Goal: Task Accomplishment & Management: Use online tool/utility

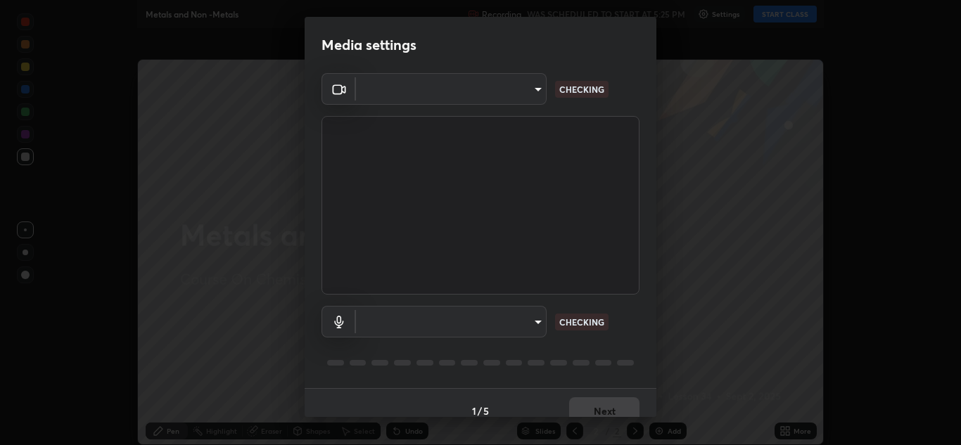
type input "a5fd4db2a2ff04be9e75800ceec395402009cfa99126b0c31c67d7c87717ec82"
type input "default"
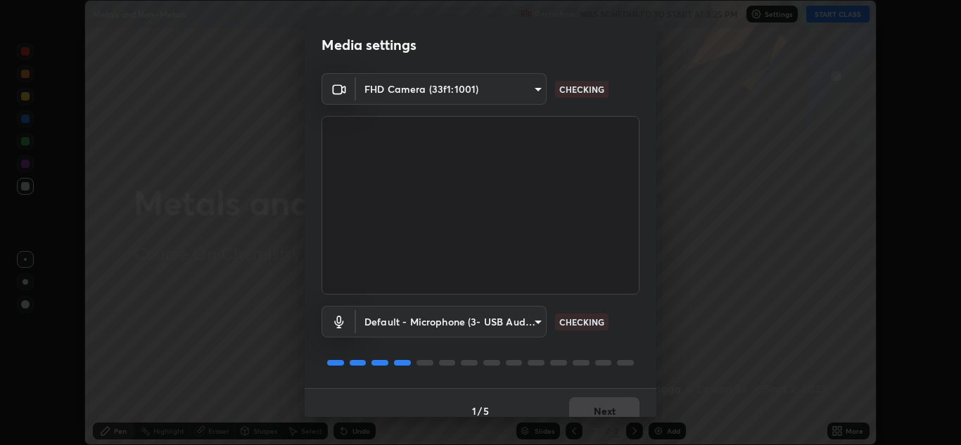
scroll to position [16, 0]
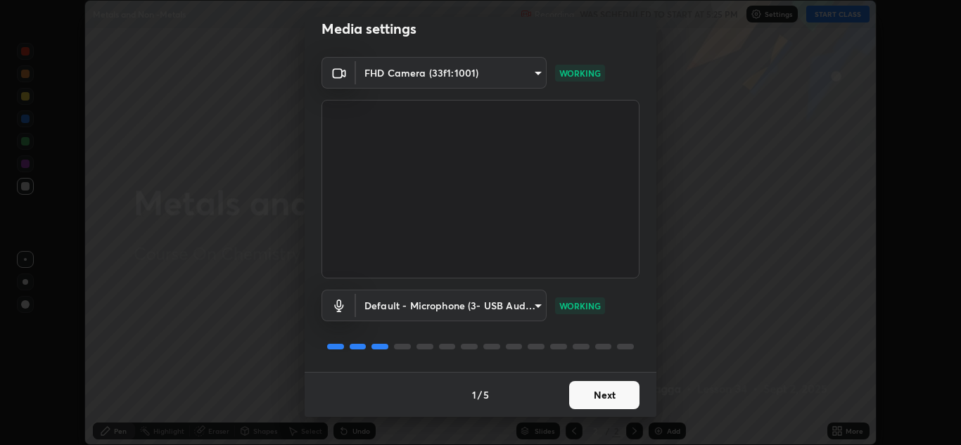
click at [607, 399] on button "Next" at bounding box center [604, 395] width 70 height 28
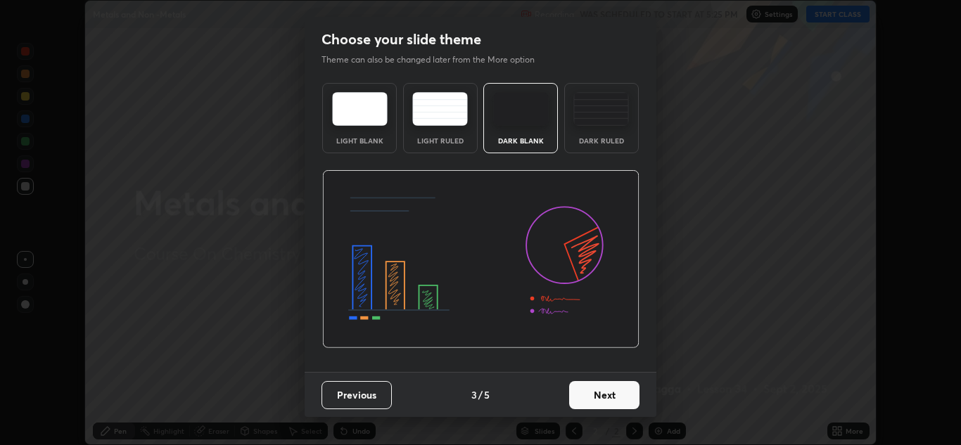
click at [604, 401] on button "Next" at bounding box center [604, 395] width 70 height 28
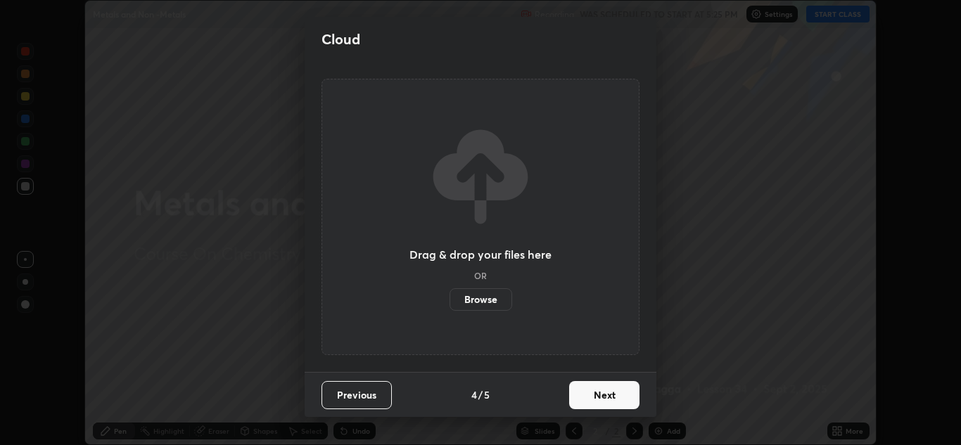
click at [604, 401] on button "Next" at bounding box center [604, 395] width 70 height 28
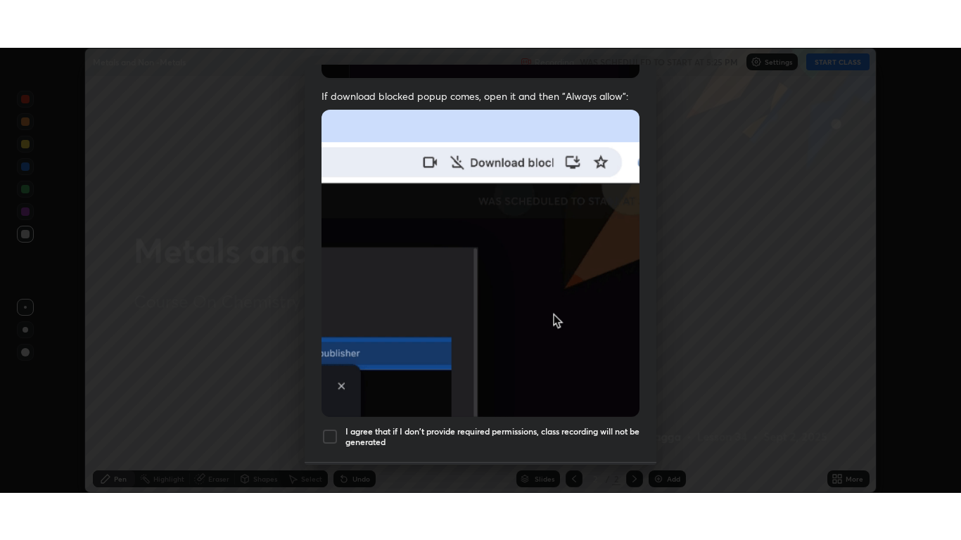
scroll to position [304, 0]
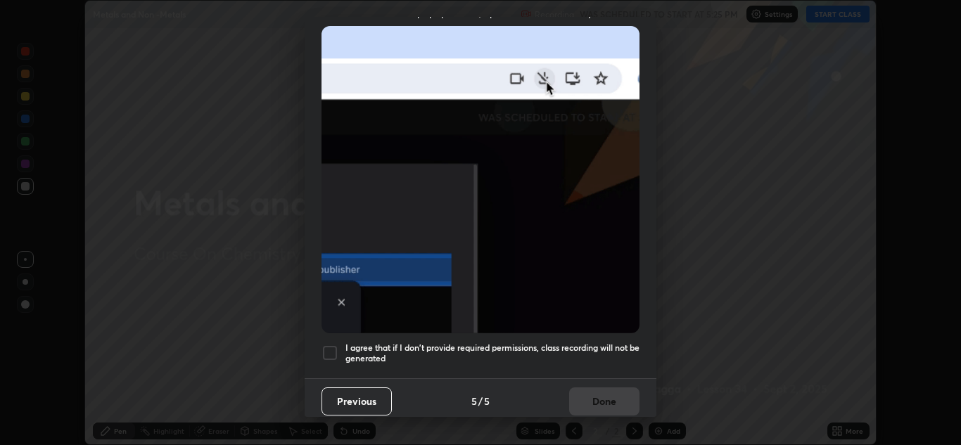
click at [333, 345] on div at bounding box center [330, 353] width 17 height 17
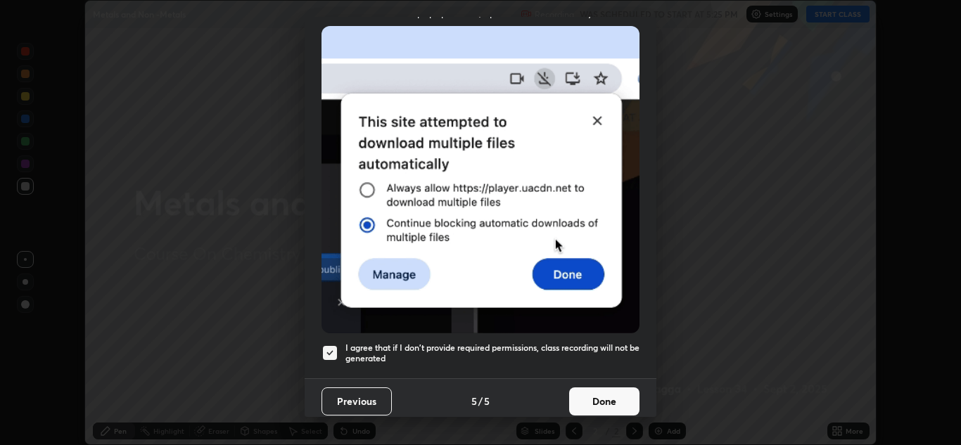
click at [598, 389] on button "Done" at bounding box center [604, 402] width 70 height 28
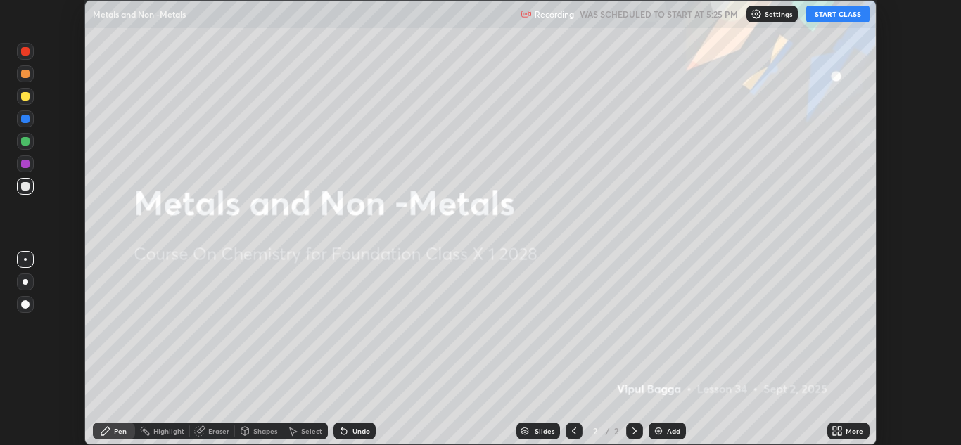
click at [834, 17] on button "START CLASS" at bounding box center [837, 14] width 63 height 17
click at [849, 438] on div "More" at bounding box center [848, 431] width 42 height 17
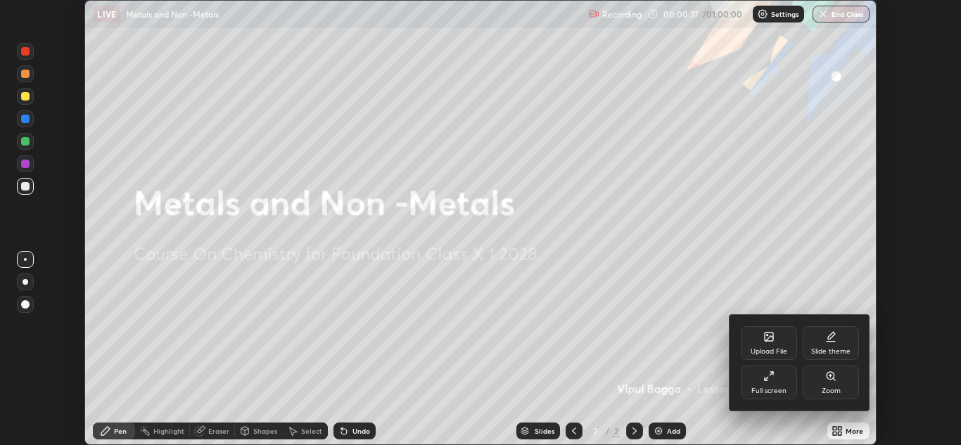
click at [777, 391] on div "Full screen" at bounding box center [768, 391] width 35 height 7
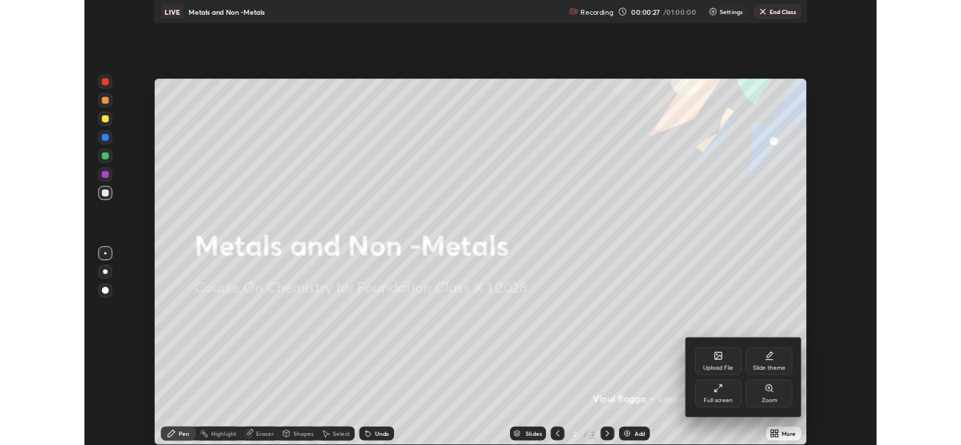
scroll to position [540, 961]
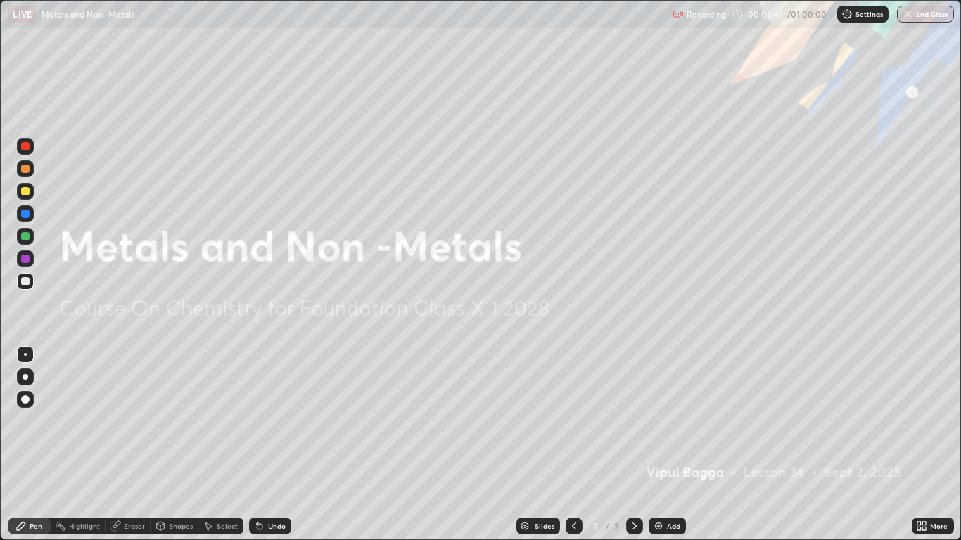
click at [27, 284] on div at bounding box center [25, 281] width 8 height 8
click at [21, 280] on div at bounding box center [25, 281] width 8 height 8
click at [23, 281] on div at bounding box center [25, 281] width 8 height 8
click at [662, 445] on img at bounding box center [658, 526] width 11 height 11
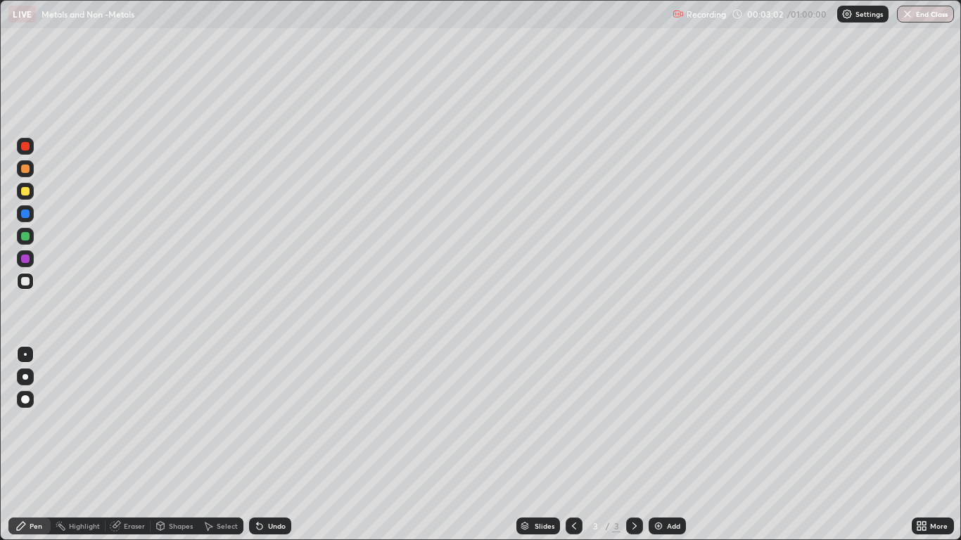
click at [24, 193] on div at bounding box center [25, 191] width 8 height 8
click at [25, 377] on div at bounding box center [26, 377] width 6 height 6
click at [272, 445] on div "Undo" at bounding box center [270, 526] width 42 height 17
click at [182, 445] on div "Shapes" at bounding box center [181, 526] width 24 height 7
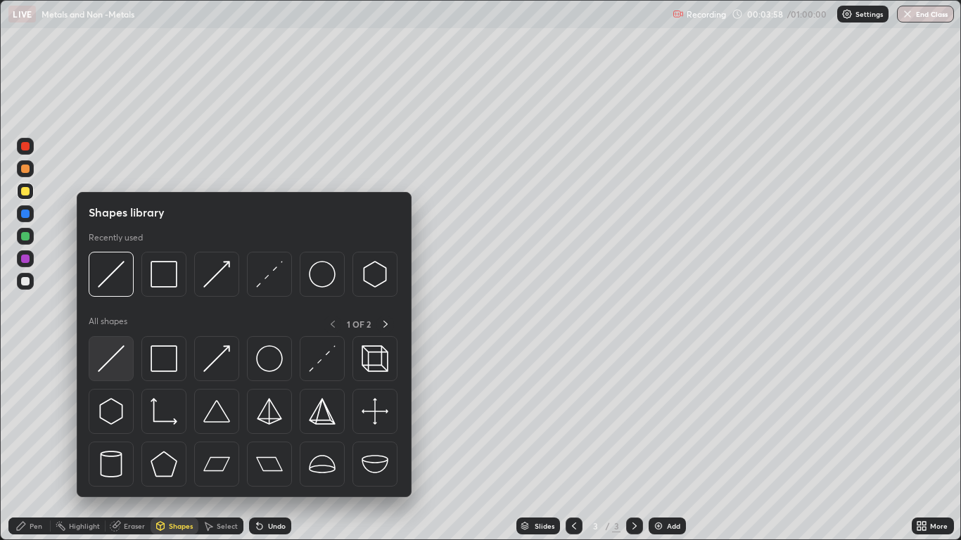
click at [122, 359] on img at bounding box center [111, 358] width 27 height 27
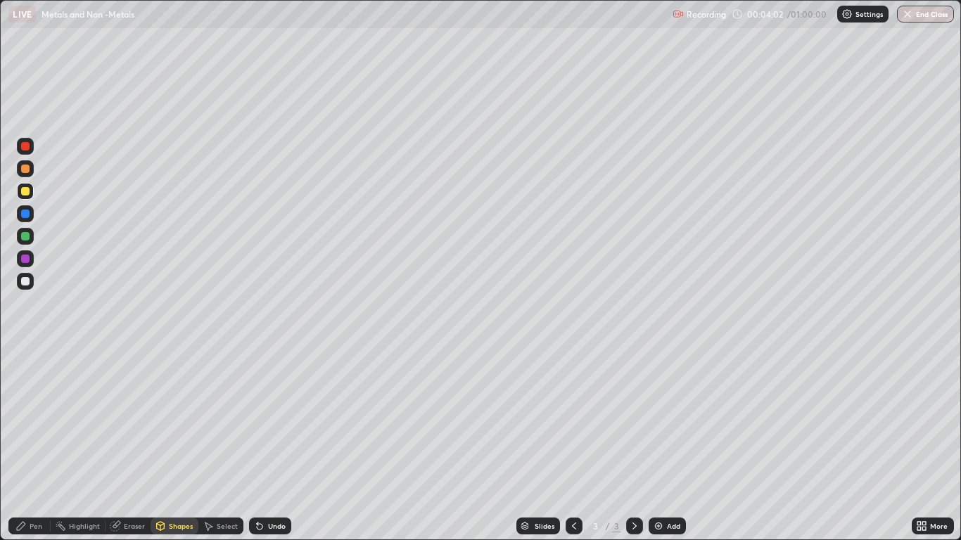
click at [26, 281] on div at bounding box center [25, 281] width 8 height 8
click at [27, 445] on div "Pen" at bounding box center [29, 526] width 42 height 17
click at [29, 445] on div "Pen" at bounding box center [29, 526] width 42 height 17
click at [25, 281] on div at bounding box center [25, 281] width 8 height 8
click at [29, 281] on div at bounding box center [25, 281] width 8 height 8
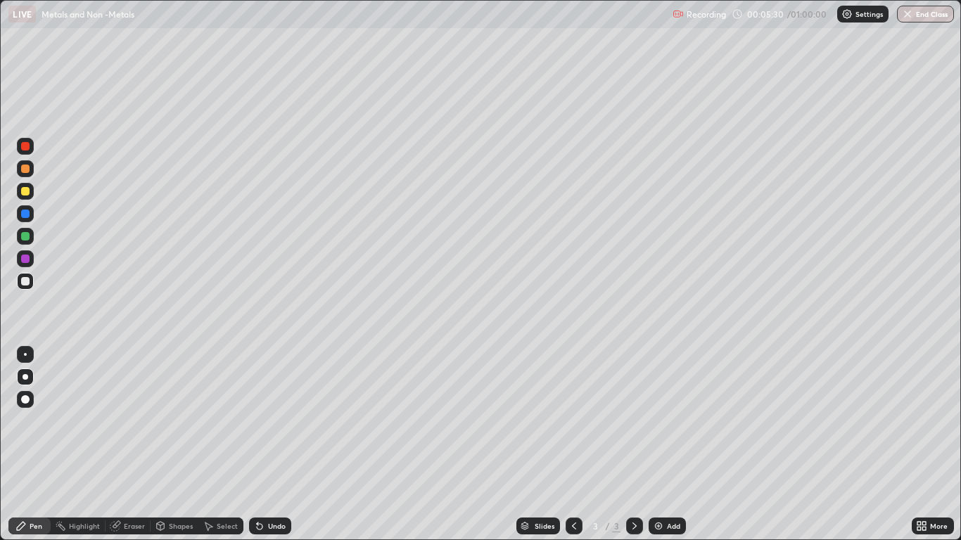
click at [28, 281] on div at bounding box center [25, 281] width 8 height 8
click at [21, 171] on div at bounding box center [25, 169] width 8 height 8
click at [26, 281] on div at bounding box center [25, 281] width 8 height 8
click at [30, 445] on div "Pen" at bounding box center [29, 526] width 42 height 17
click at [25, 279] on div at bounding box center [25, 281] width 8 height 8
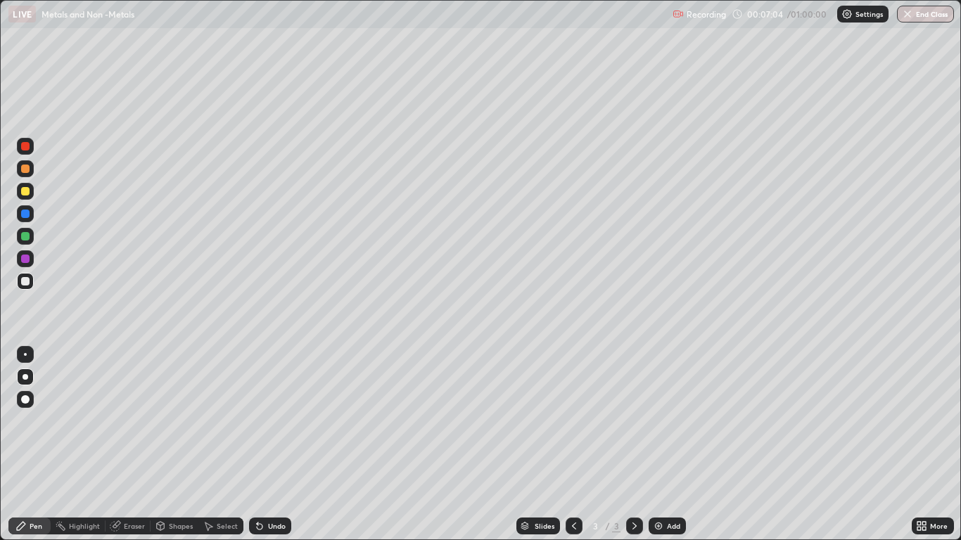
click at [32, 239] on div at bounding box center [25, 236] width 17 height 17
click at [184, 445] on div "Shapes" at bounding box center [181, 526] width 24 height 7
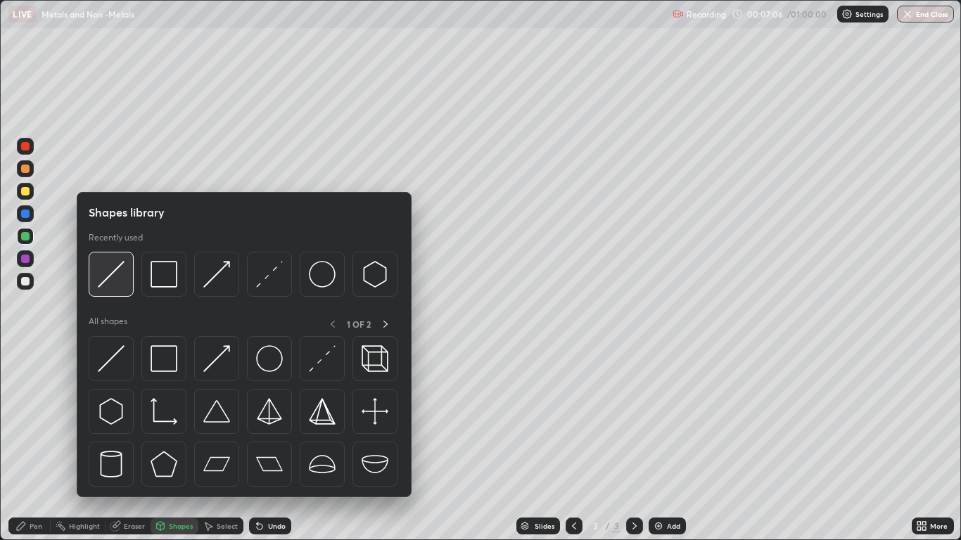
click at [122, 275] on img at bounding box center [111, 274] width 27 height 27
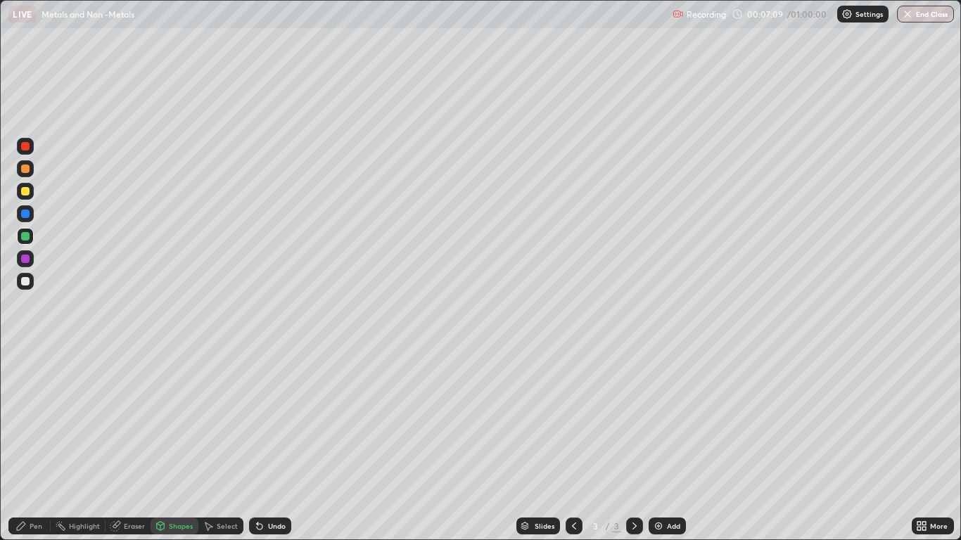
click at [44, 445] on div "Pen" at bounding box center [29, 526] width 42 height 17
click at [25, 279] on div at bounding box center [25, 281] width 8 height 8
click at [274, 445] on div "Undo" at bounding box center [277, 526] width 18 height 7
click at [276, 445] on div "Undo" at bounding box center [277, 526] width 18 height 7
click at [32, 171] on div at bounding box center [25, 168] width 17 height 17
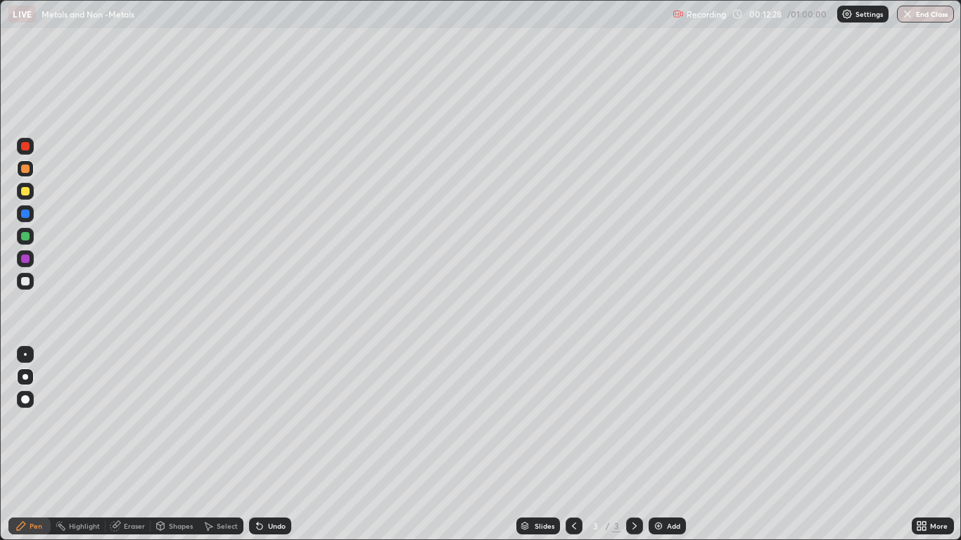
click at [34, 445] on div "Pen" at bounding box center [29, 526] width 42 height 17
click at [27, 279] on div at bounding box center [25, 281] width 8 height 8
click at [31, 445] on div "Pen" at bounding box center [36, 526] width 13 height 7
click at [29, 284] on div at bounding box center [25, 281] width 8 height 8
click at [25, 403] on div at bounding box center [25, 399] width 8 height 8
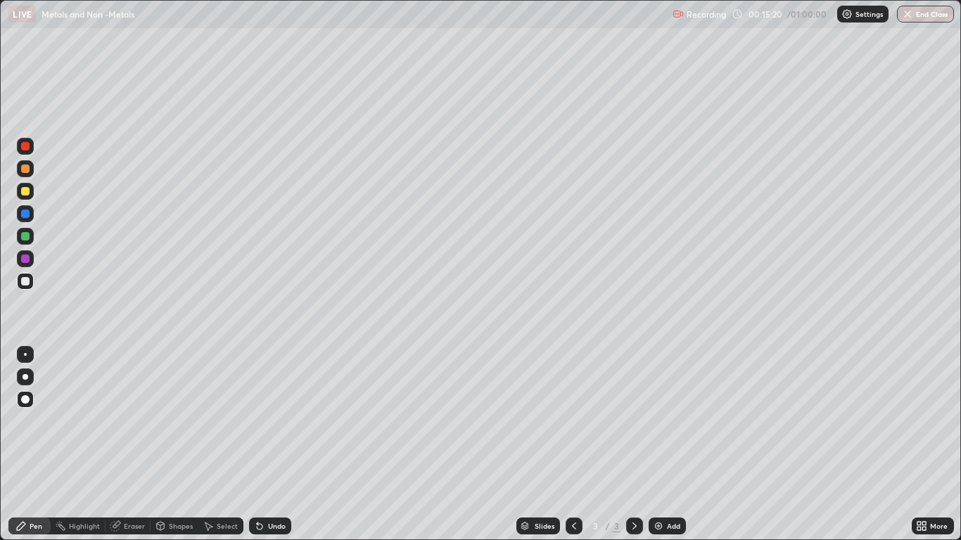
click at [27, 374] on div at bounding box center [25, 377] width 17 height 17
click at [25, 215] on div at bounding box center [25, 214] width 8 height 8
click at [279, 445] on div "Undo" at bounding box center [270, 526] width 42 height 17
click at [266, 445] on div "Undo" at bounding box center [270, 526] width 42 height 17
click at [260, 445] on icon at bounding box center [259, 526] width 11 height 11
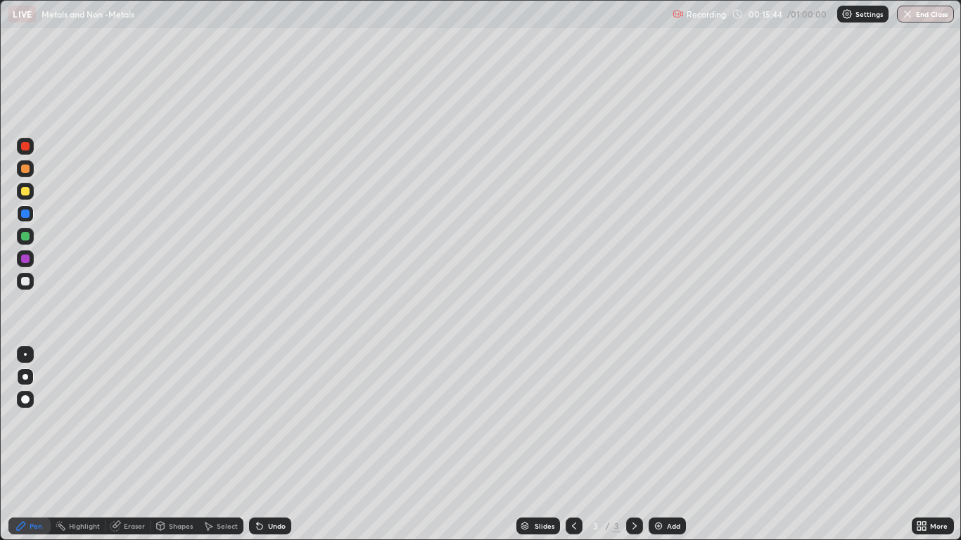
click at [262, 445] on icon at bounding box center [259, 526] width 11 height 11
click at [265, 445] on div "Undo" at bounding box center [270, 526] width 42 height 17
click at [271, 445] on div "Undo" at bounding box center [277, 526] width 18 height 7
click at [28, 283] on div at bounding box center [25, 281] width 8 height 8
click at [659, 445] on img at bounding box center [658, 526] width 11 height 11
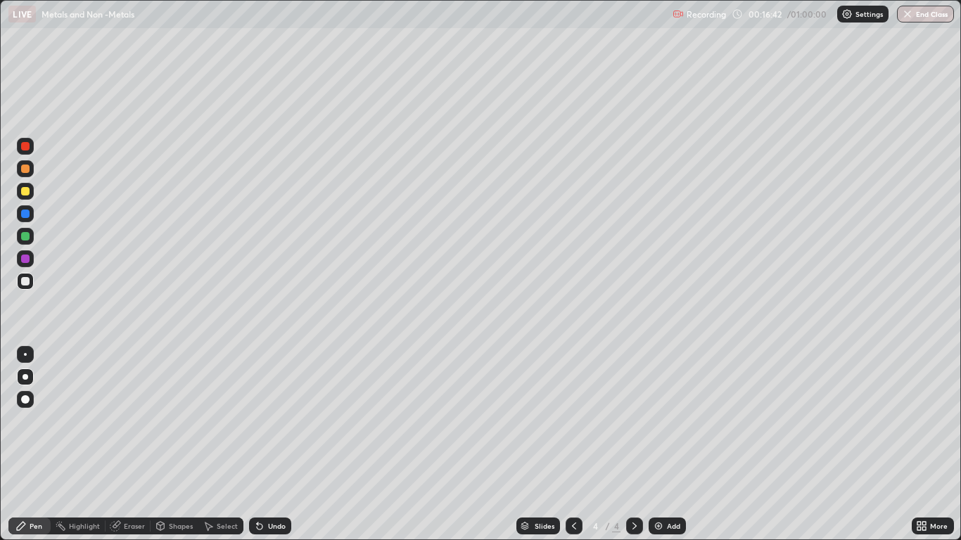
click at [269, 445] on div "Undo" at bounding box center [270, 526] width 42 height 17
click at [25, 237] on div at bounding box center [25, 236] width 8 height 8
click at [25, 170] on div at bounding box center [25, 169] width 8 height 8
click at [32, 172] on div at bounding box center [25, 168] width 17 height 17
click at [32, 212] on div at bounding box center [25, 213] width 17 height 17
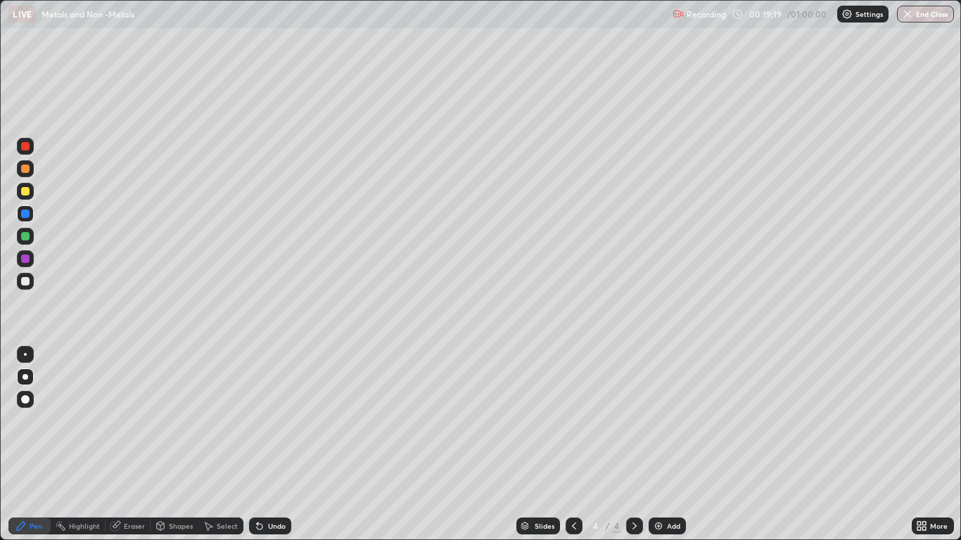
click at [33, 284] on div at bounding box center [25, 281] width 17 height 17
click at [27, 169] on div at bounding box center [25, 169] width 8 height 8
click at [275, 445] on div "Undo" at bounding box center [277, 526] width 18 height 7
click at [32, 231] on div at bounding box center [25, 236] width 17 height 17
click at [25, 281] on div at bounding box center [25, 281] width 8 height 8
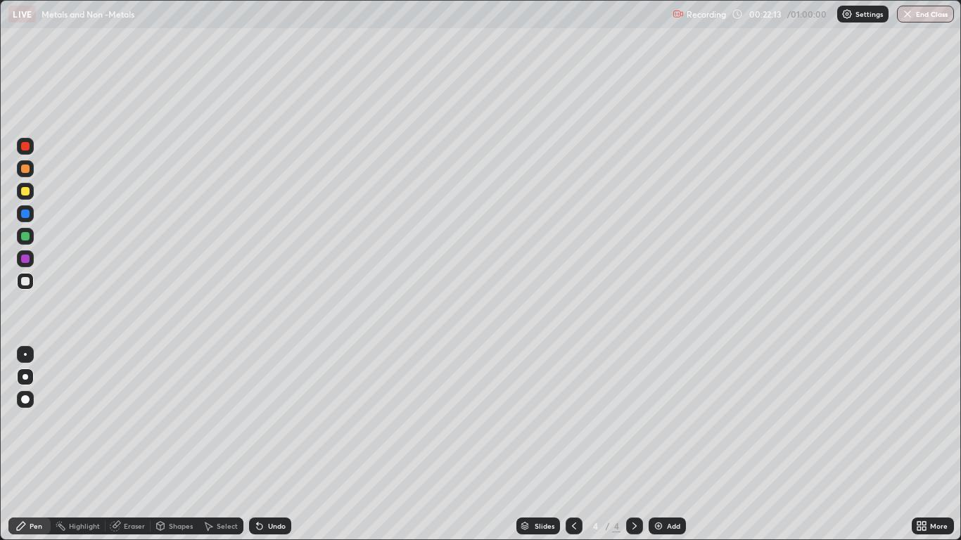
click at [666, 445] on div "Add" at bounding box center [667, 526] width 37 height 17
click at [269, 445] on div "Undo" at bounding box center [277, 526] width 18 height 7
click at [179, 445] on div "Shapes" at bounding box center [181, 526] width 24 height 7
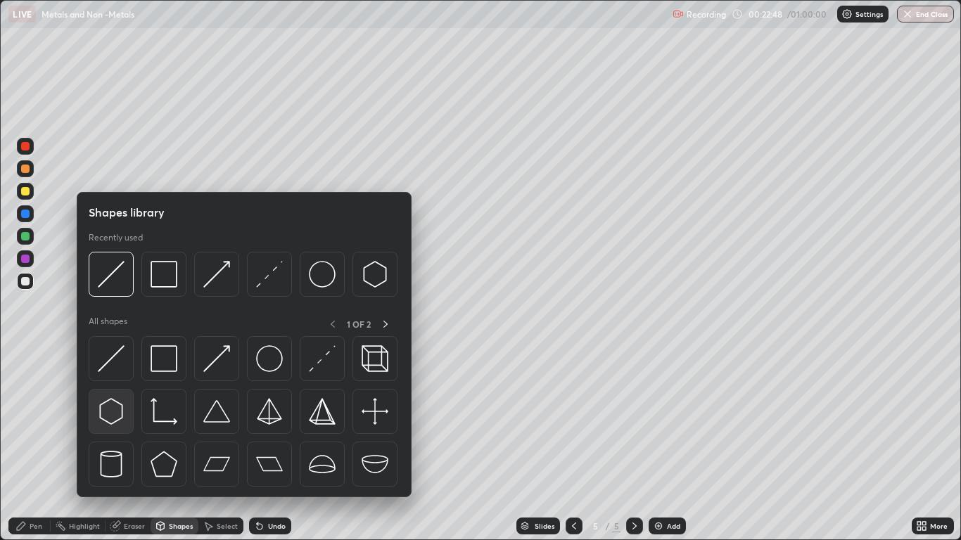
click at [112, 410] on img at bounding box center [111, 411] width 27 height 27
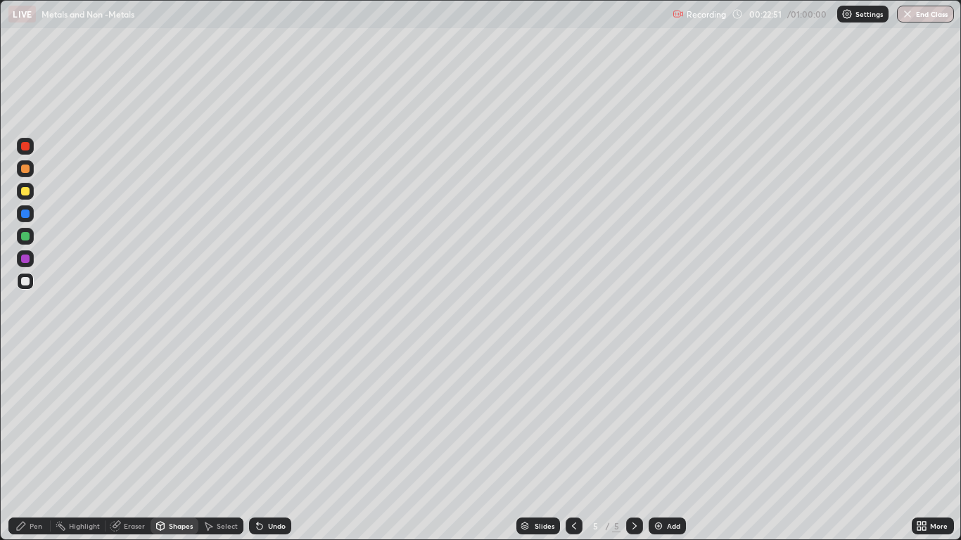
click at [33, 445] on div "Pen" at bounding box center [36, 526] width 13 height 7
click at [182, 445] on div "Shapes" at bounding box center [181, 526] width 24 height 7
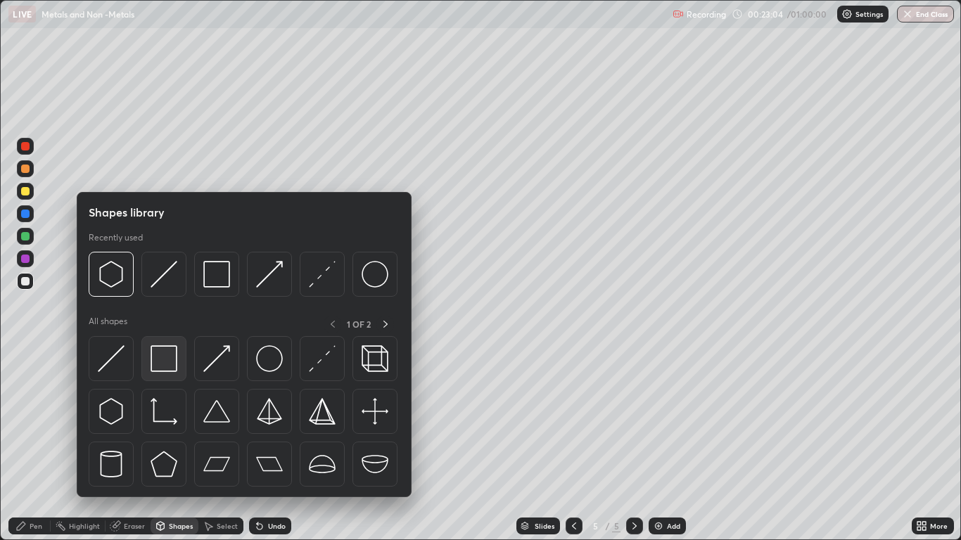
click at [160, 360] on img at bounding box center [164, 358] width 27 height 27
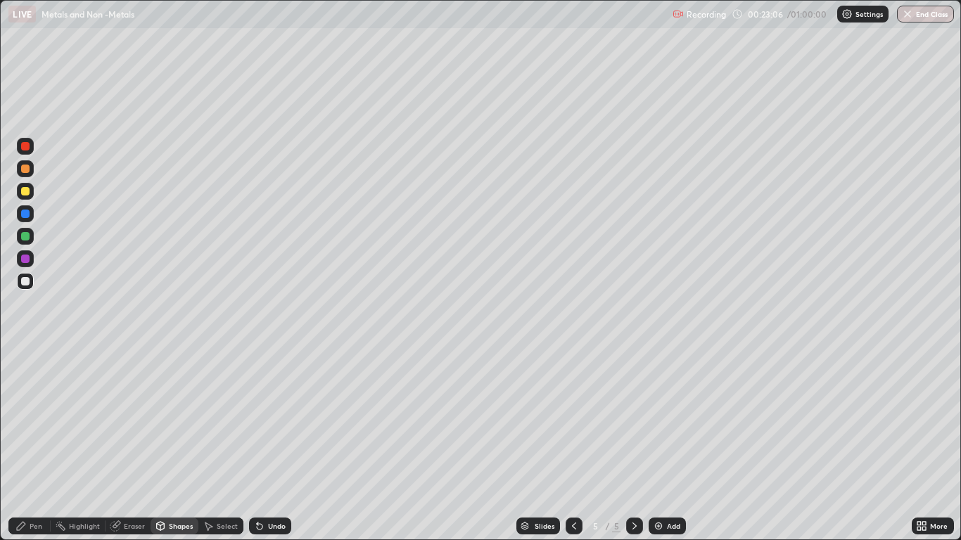
click at [177, 445] on div "Shapes" at bounding box center [181, 526] width 24 height 7
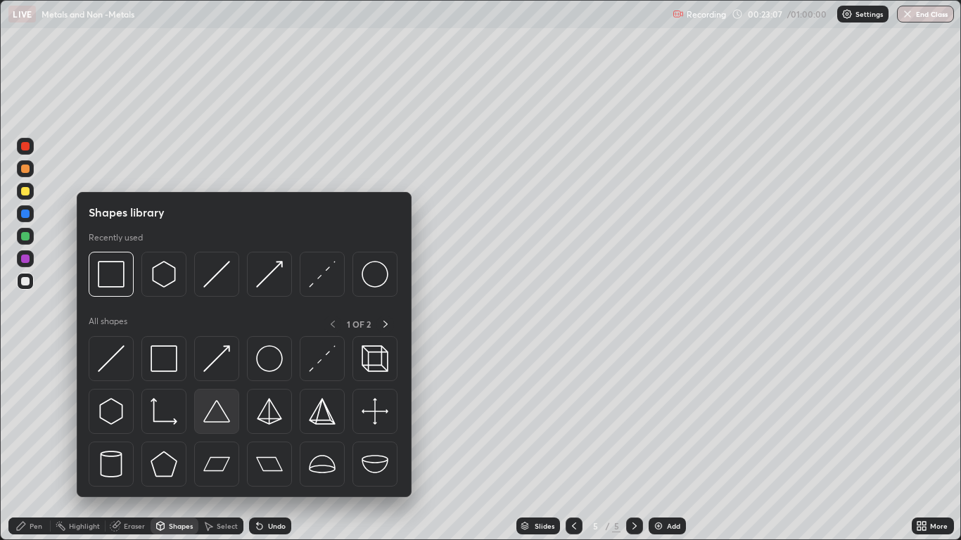
click at [215, 406] on img at bounding box center [216, 411] width 27 height 27
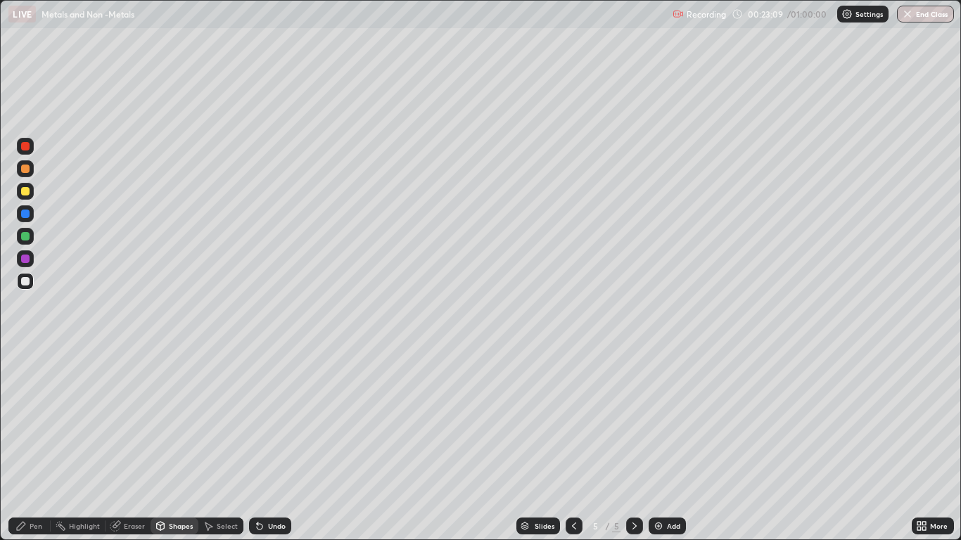
click at [219, 445] on div "Select" at bounding box center [227, 526] width 21 height 7
click at [179, 445] on div "Shapes" at bounding box center [181, 526] width 24 height 7
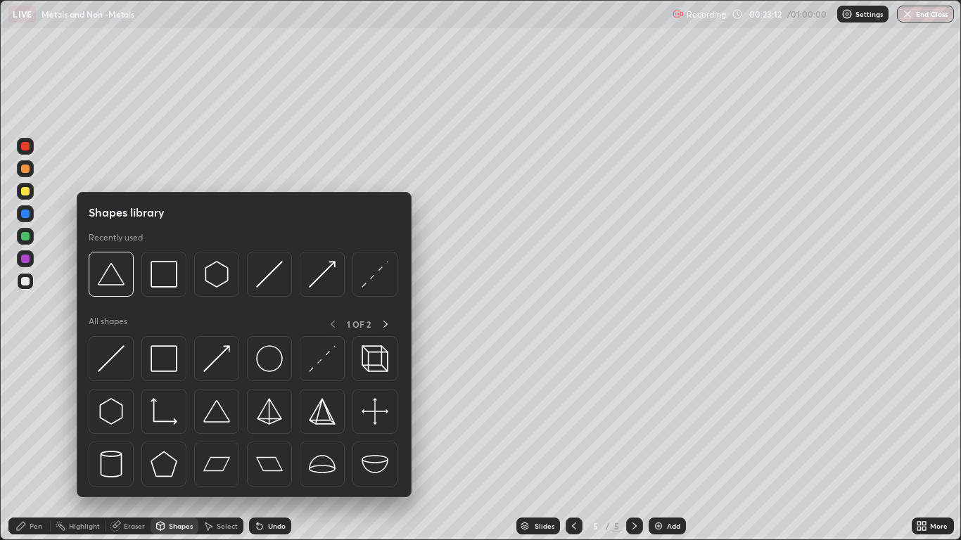
click at [168, 445] on img at bounding box center [164, 464] width 27 height 27
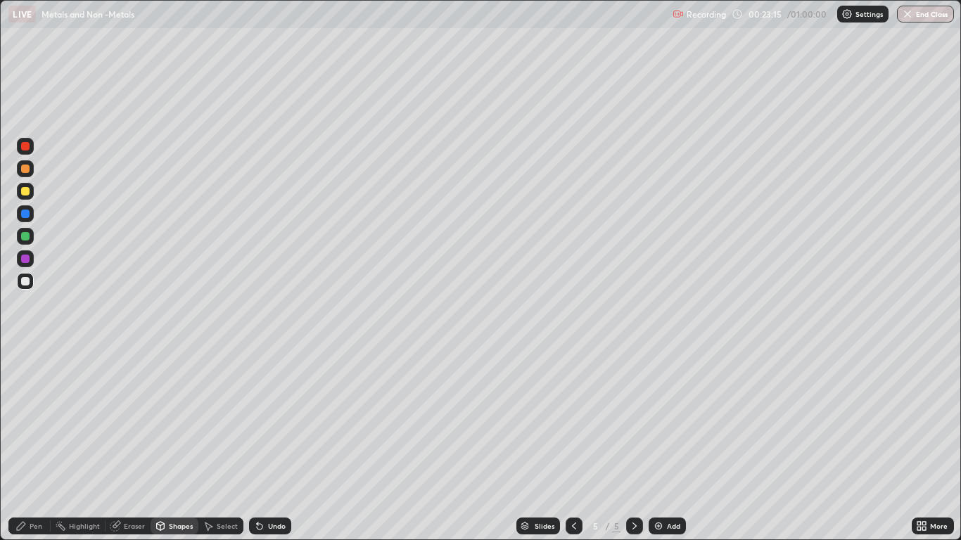
click at [42, 445] on div "Pen" at bounding box center [36, 526] width 13 height 7
click at [25, 171] on div at bounding box center [25, 169] width 8 height 8
click at [26, 191] on div at bounding box center [25, 191] width 8 height 8
click at [31, 282] on div at bounding box center [25, 281] width 17 height 17
click at [187, 445] on div "Shapes" at bounding box center [181, 526] width 24 height 7
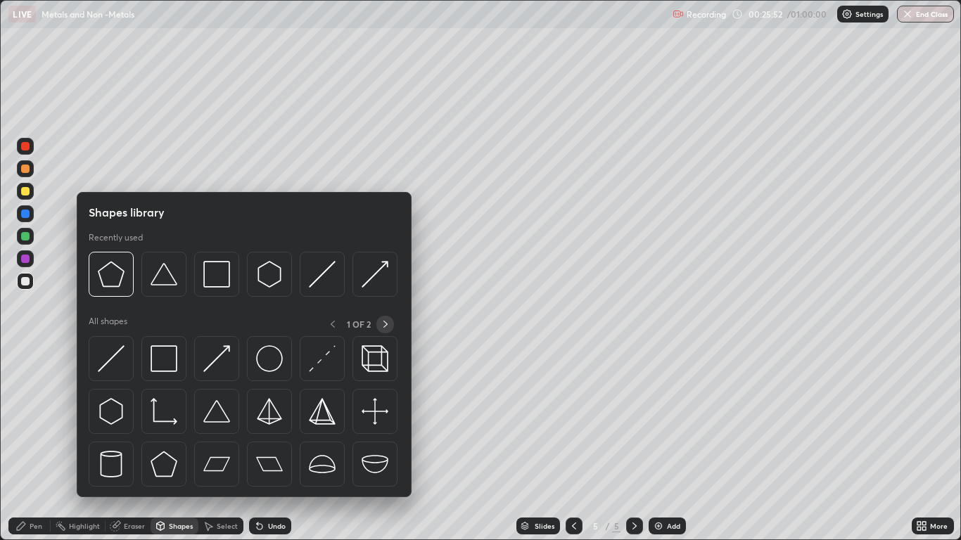
click at [385, 325] on icon at bounding box center [385, 324] width 11 height 11
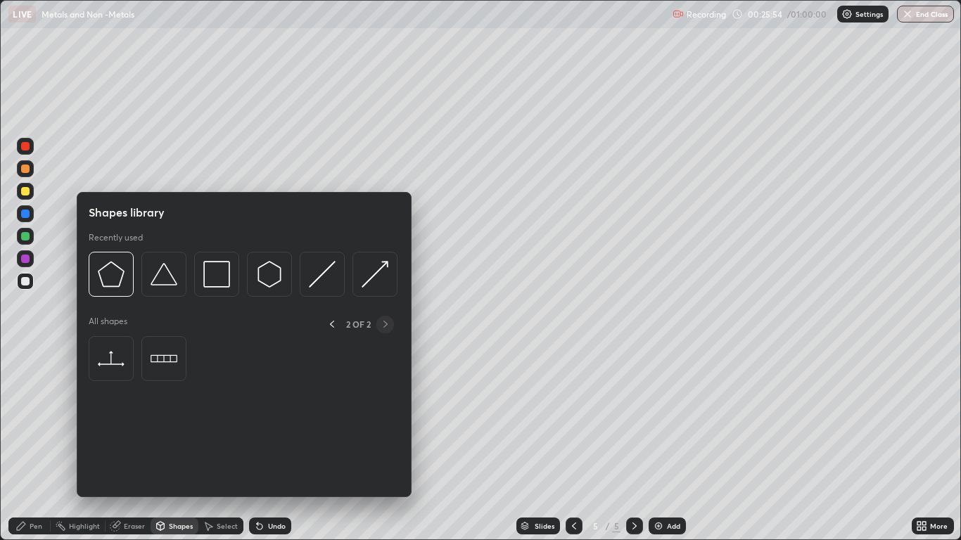
click at [331, 324] on icon at bounding box center [331, 324] width 11 height 11
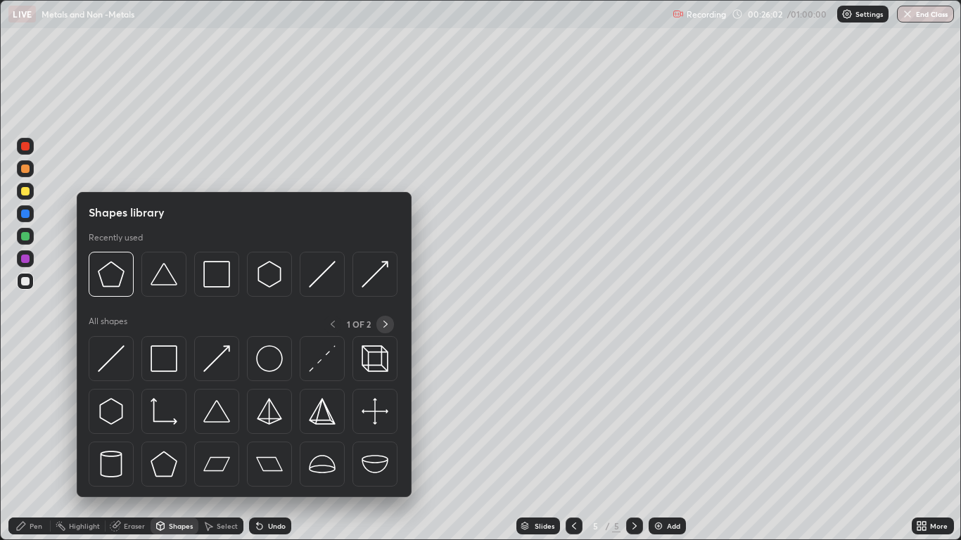
click at [386, 328] on icon at bounding box center [385, 324] width 11 height 11
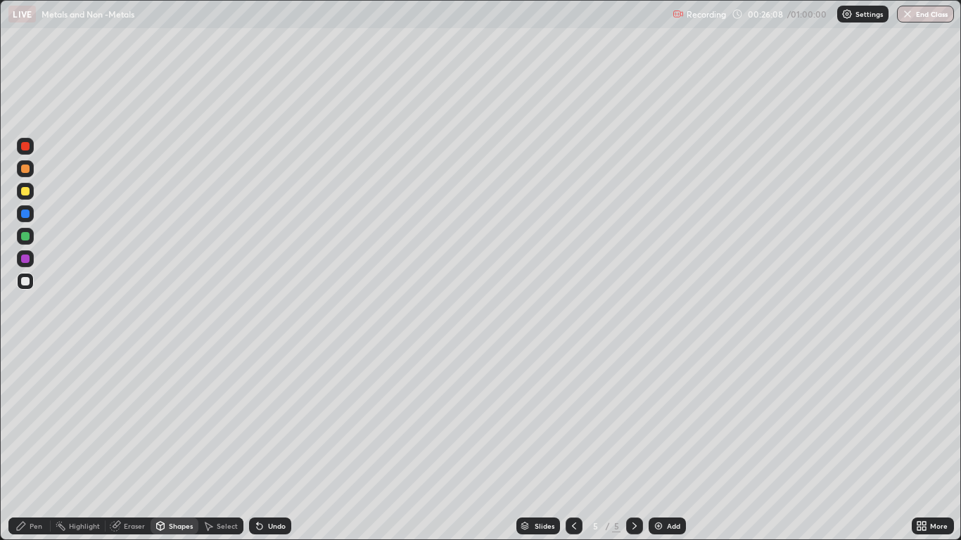
click at [30, 283] on div at bounding box center [25, 281] width 17 height 17
click at [34, 445] on div "Pen" at bounding box center [29, 526] width 42 height 17
click at [667, 445] on div "Add" at bounding box center [667, 526] width 37 height 17
click at [182, 445] on div "Shapes" at bounding box center [175, 526] width 48 height 17
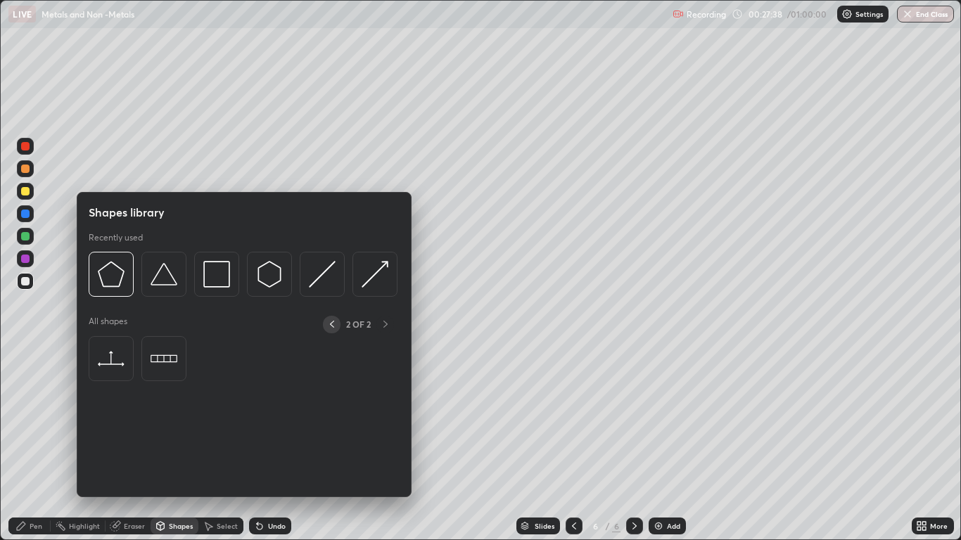
click at [331, 324] on icon at bounding box center [331, 324] width 11 height 11
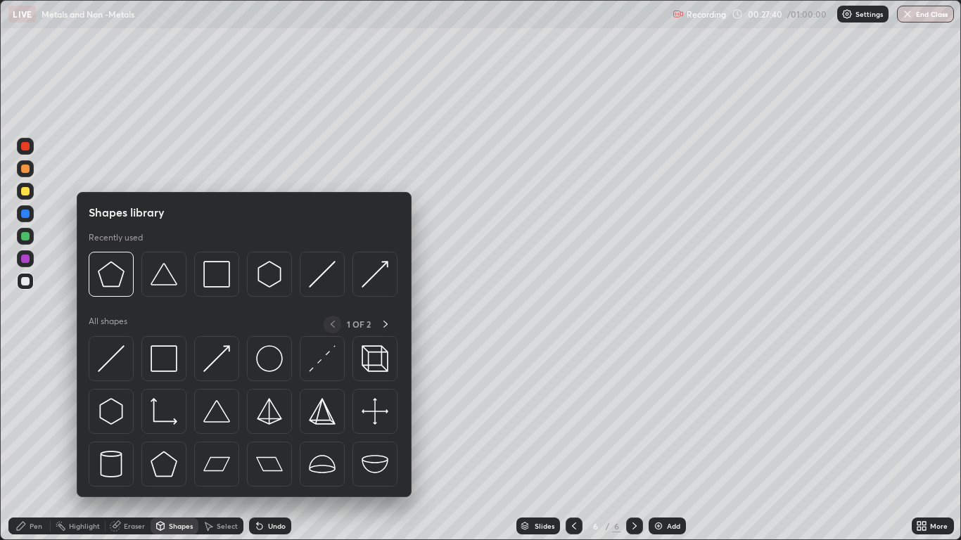
click at [114, 421] on img at bounding box center [111, 411] width 27 height 27
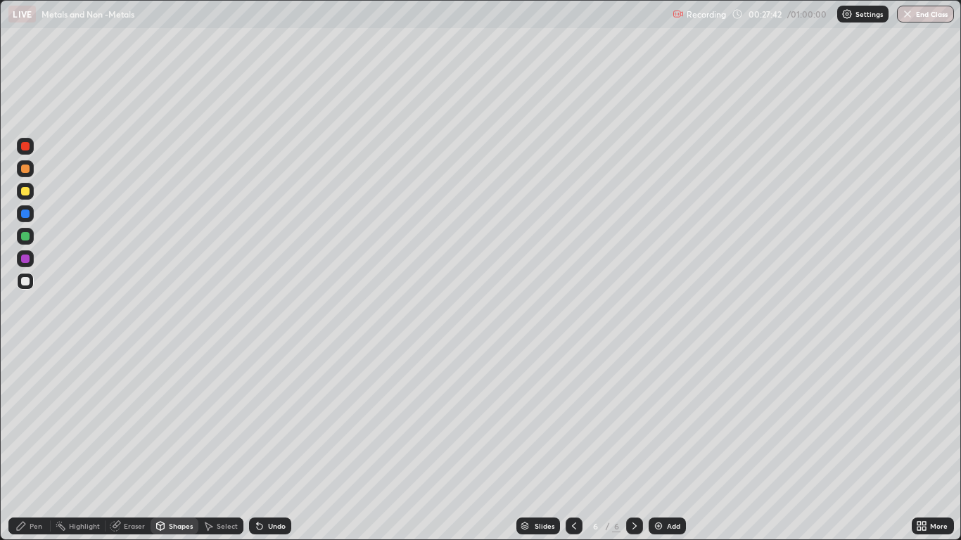
click at [39, 445] on div "Pen" at bounding box center [29, 526] width 42 height 17
click at [179, 445] on div "Shapes" at bounding box center [181, 526] width 24 height 7
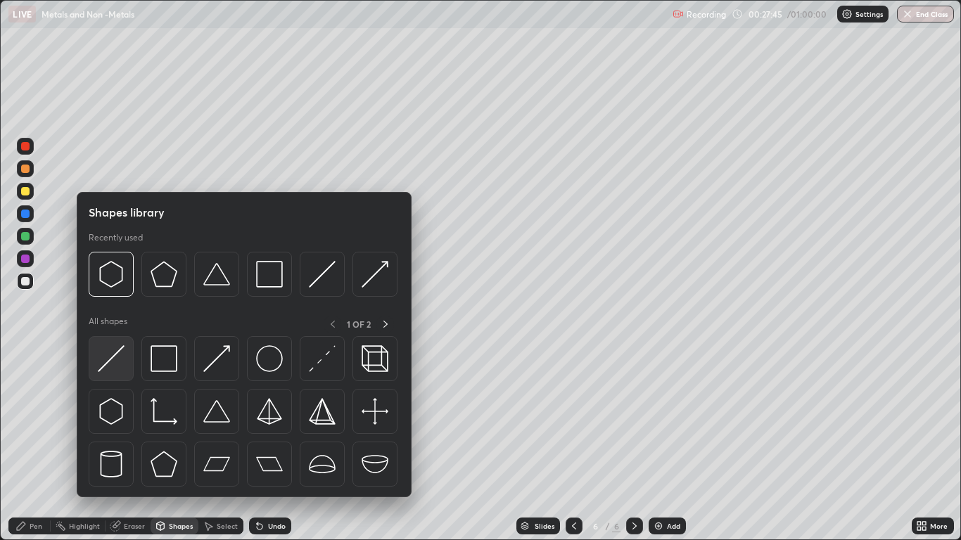
click at [118, 354] on img at bounding box center [111, 358] width 27 height 27
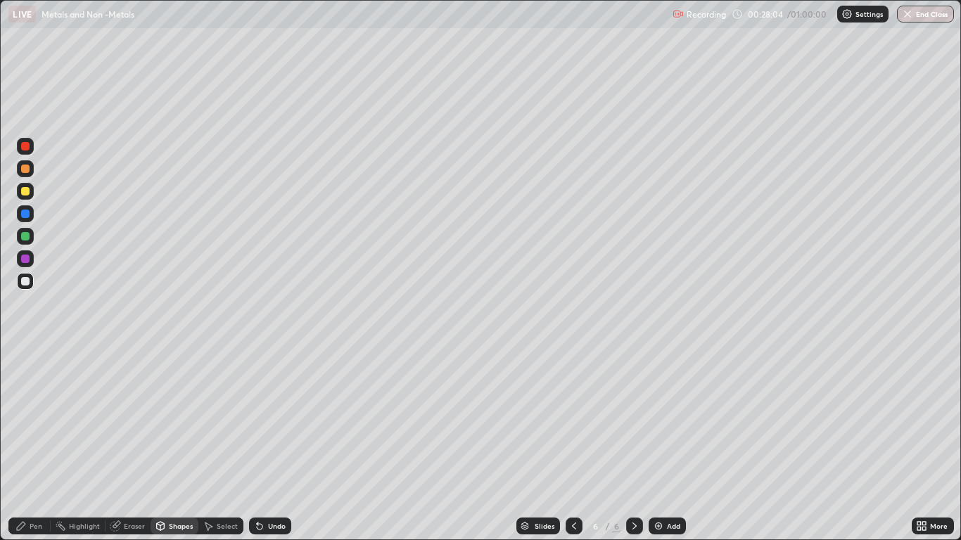
click at [37, 445] on div "Pen" at bounding box center [36, 526] width 13 height 7
click at [27, 166] on div at bounding box center [25, 169] width 8 height 8
click at [22, 276] on div at bounding box center [25, 281] width 17 height 17
click at [576, 445] on icon at bounding box center [573, 526] width 11 height 11
click at [634, 445] on icon at bounding box center [634, 526] width 11 height 11
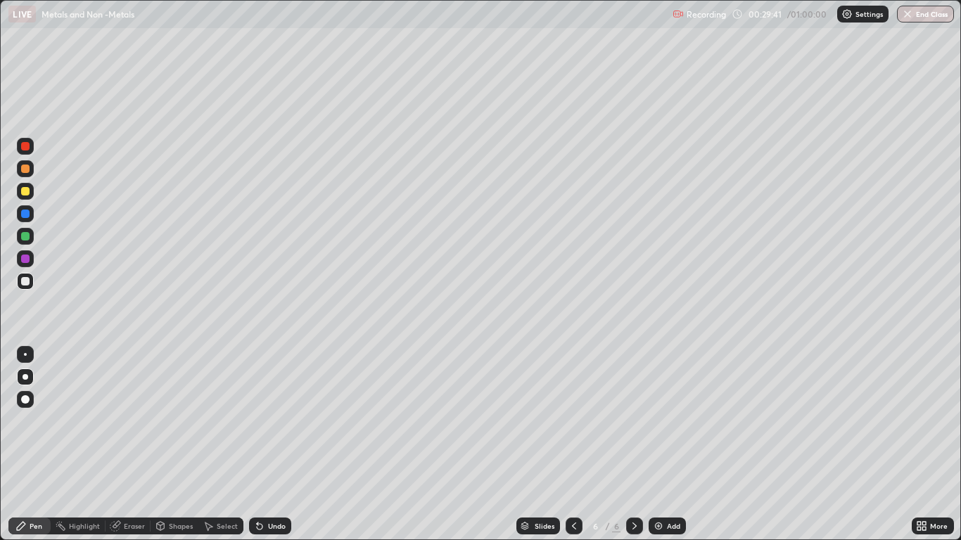
click at [26, 281] on div at bounding box center [25, 281] width 8 height 8
click at [171, 445] on div "Shapes" at bounding box center [181, 526] width 24 height 7
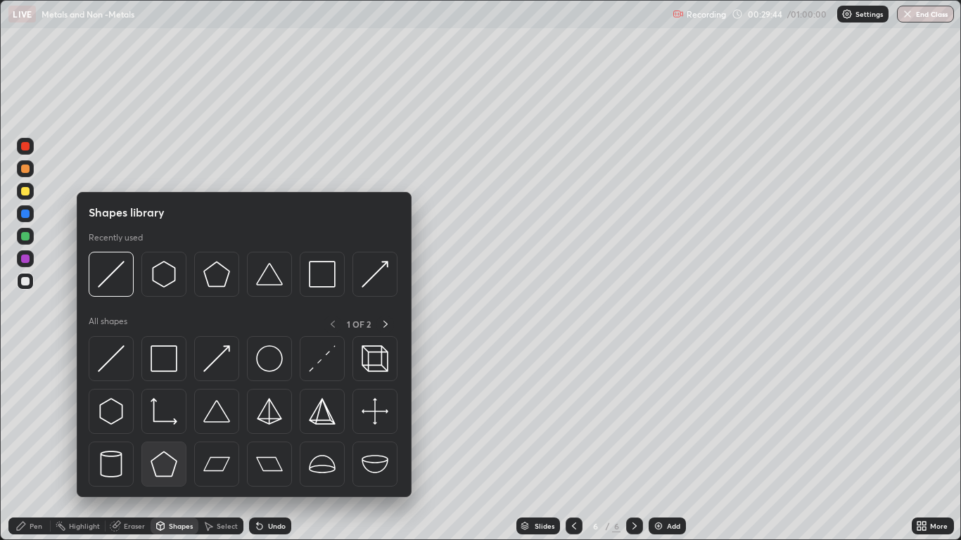
click at [169, 445] on img at bounding box center [164, 464] width 27 height 27
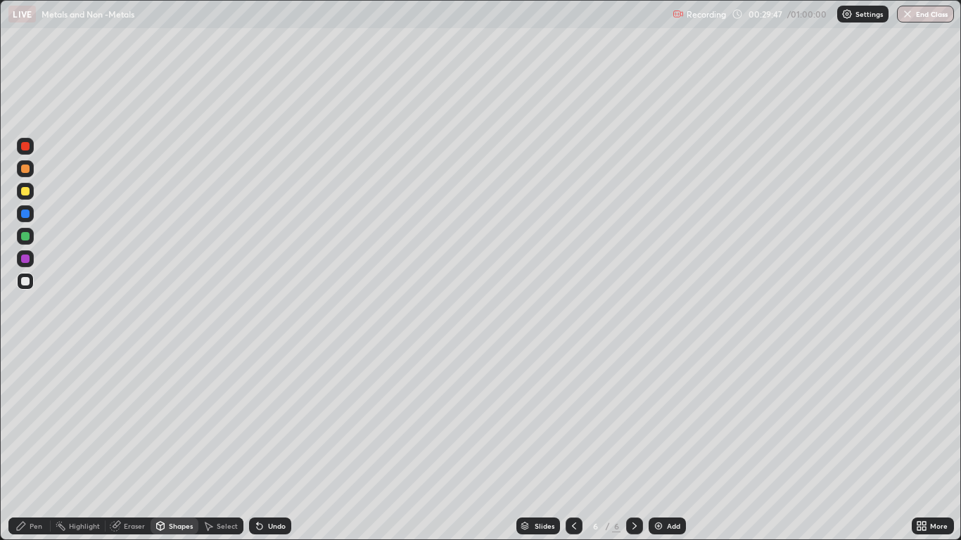
click at [183, 445] on div "Shapes" at bounding box center [181, 526] width 24 height 7
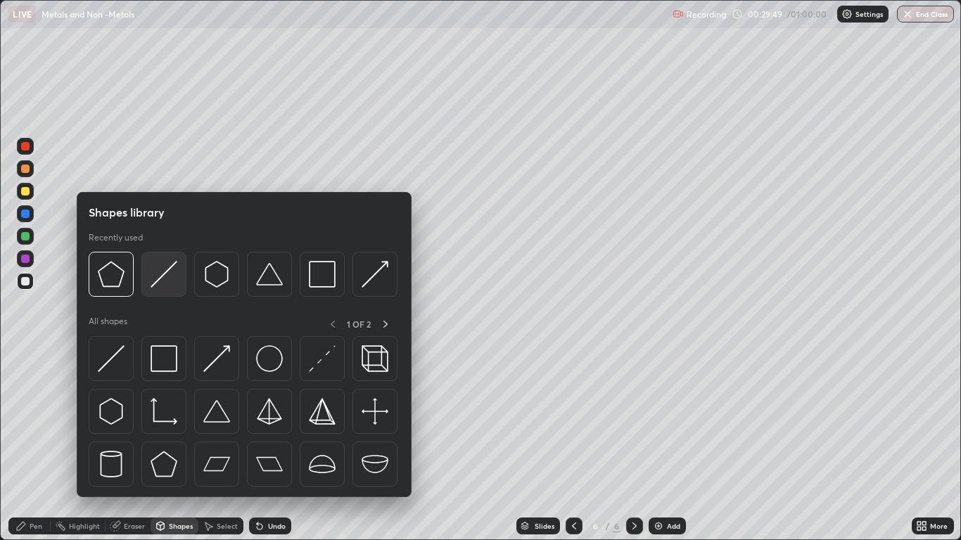
click at [162, 285] on img at bounding box center [164, 274] width 27 height 27
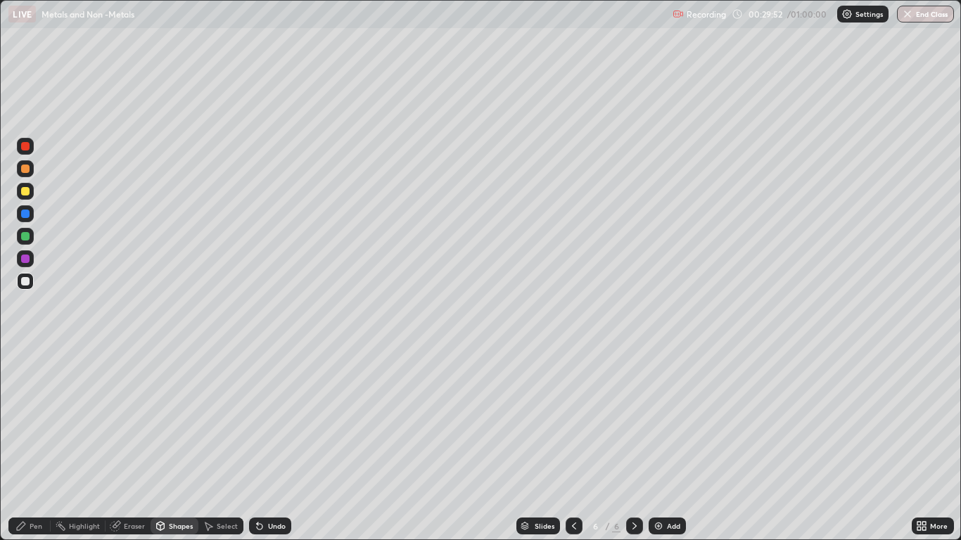
click at [189, 445] on div "Shapes" at bounding box center [181, 526] width 24 height 7
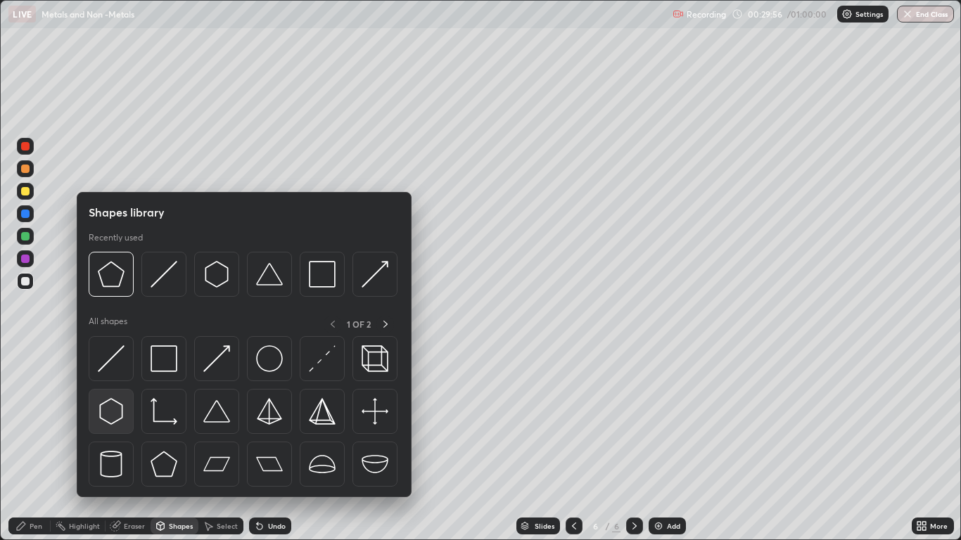
click at [115, 414] on img at bounding box center [111, 411] width 27 height 27
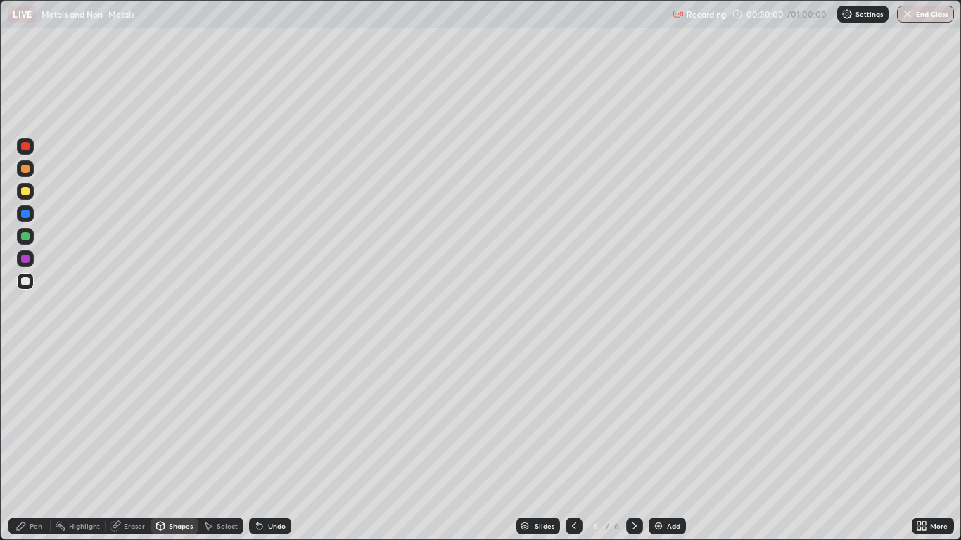
click at [184, 445] on div "Shapes" at bounding box center [181, 526] width 24 height 7
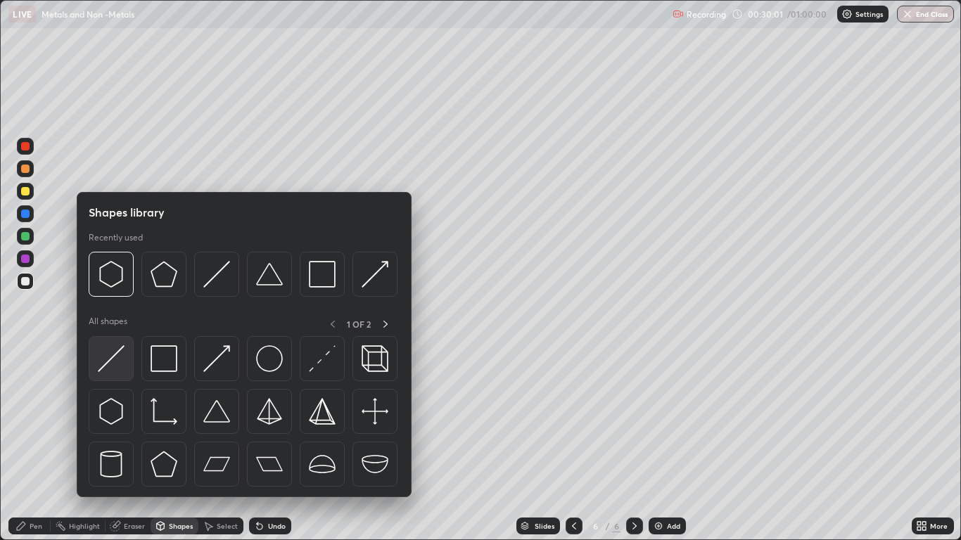
click at [115, 365] on img at bounding box center [111, 358] width 27 height 27
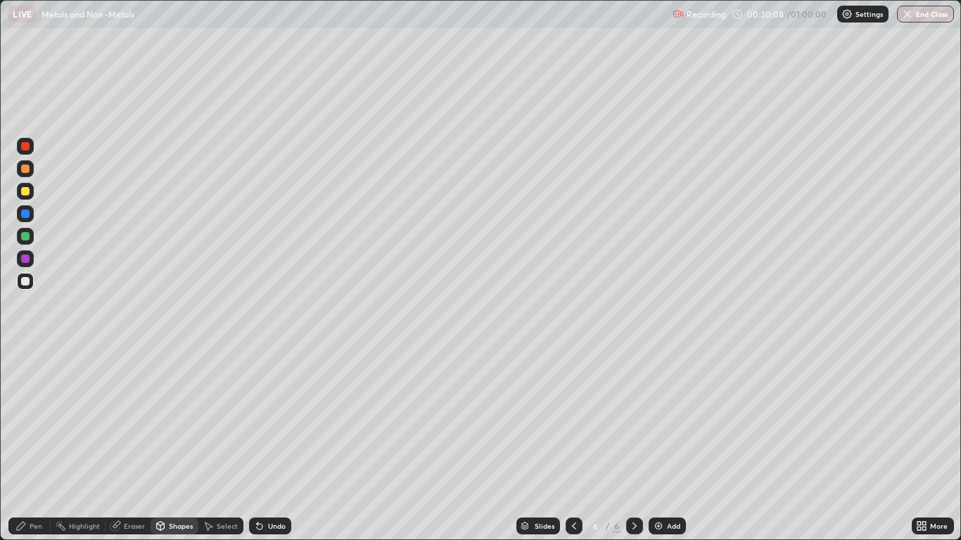
click at [179, 445] on div "Shapes" at bounding box center [181, 526] width 24 height 7
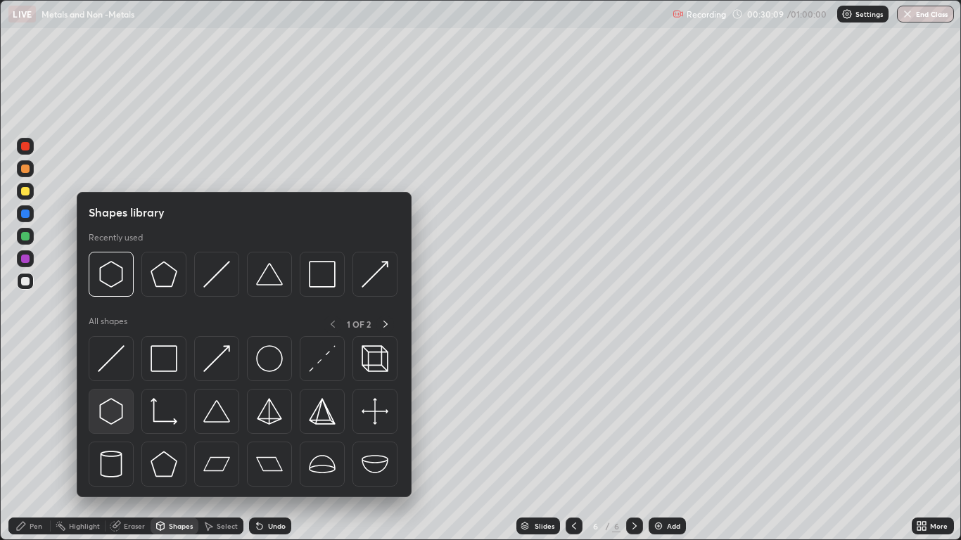
click at [117, 415] on img at bounding box center [111, 411] width 27 height 27
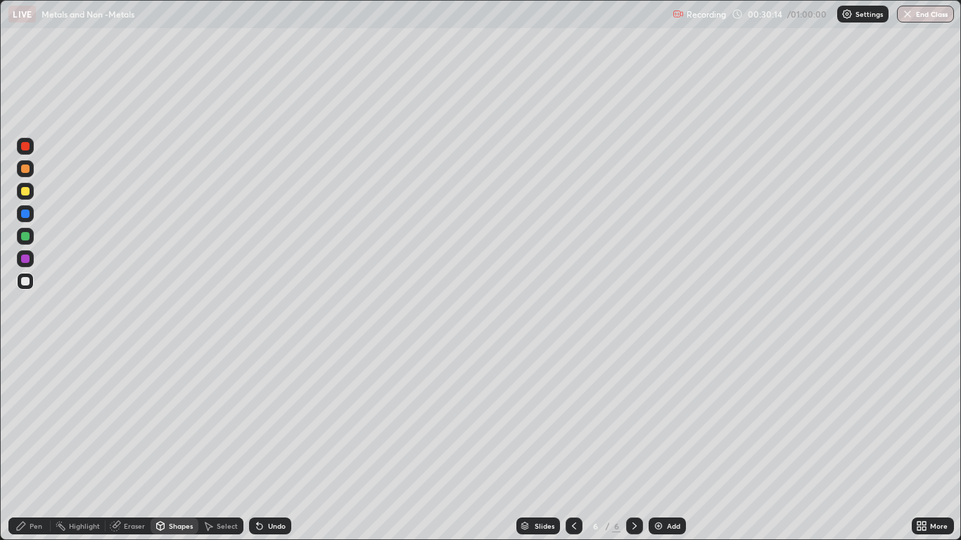
click at [181, 445] on div "Shapes" at bounding box center [181, 526] width 24 height 7
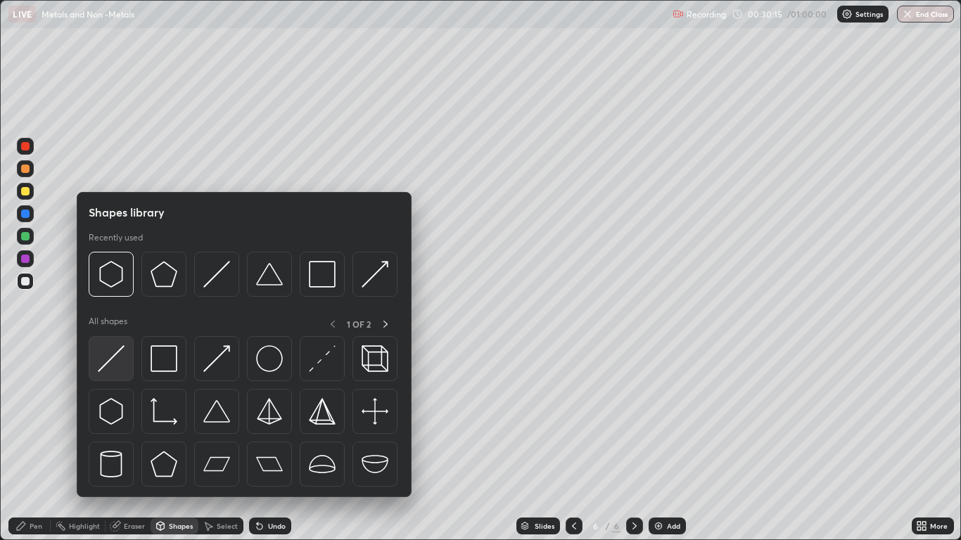
click at [115, 362] on img at bounding box center [111, 358] width 27 height 27
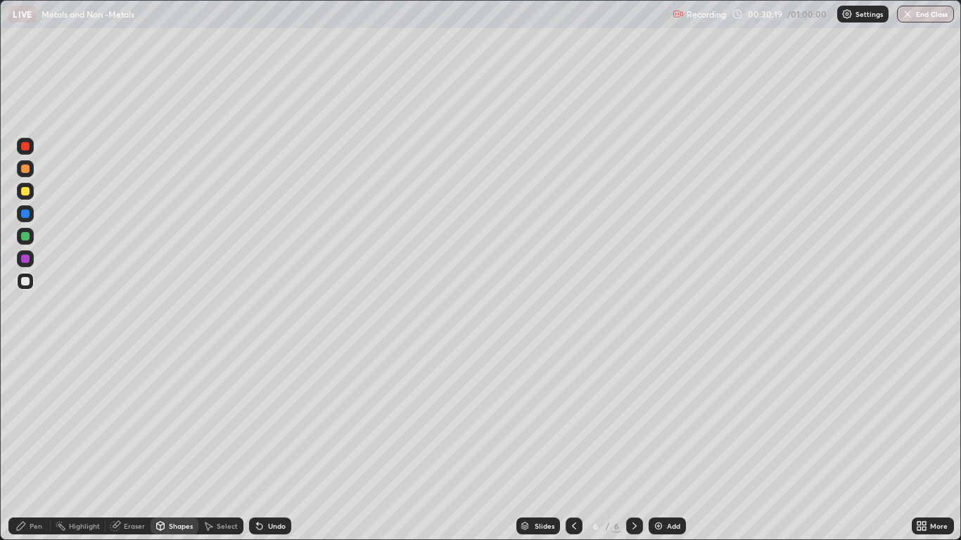
click at [188, 445] on div "Shapes" at bounding box center [181, 526] width 24 height 7
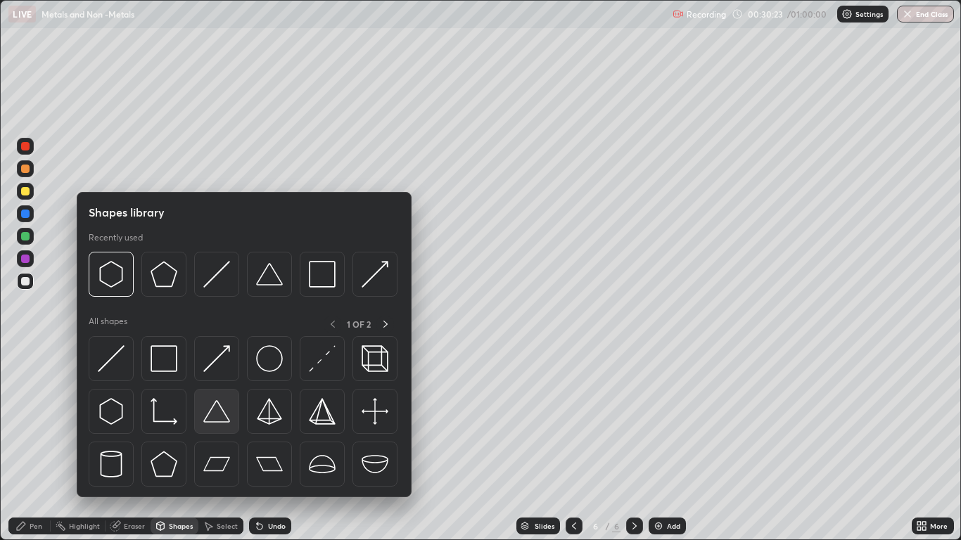
click at [217, 413] on img at bounding box center [216, 411] width 27 height 27
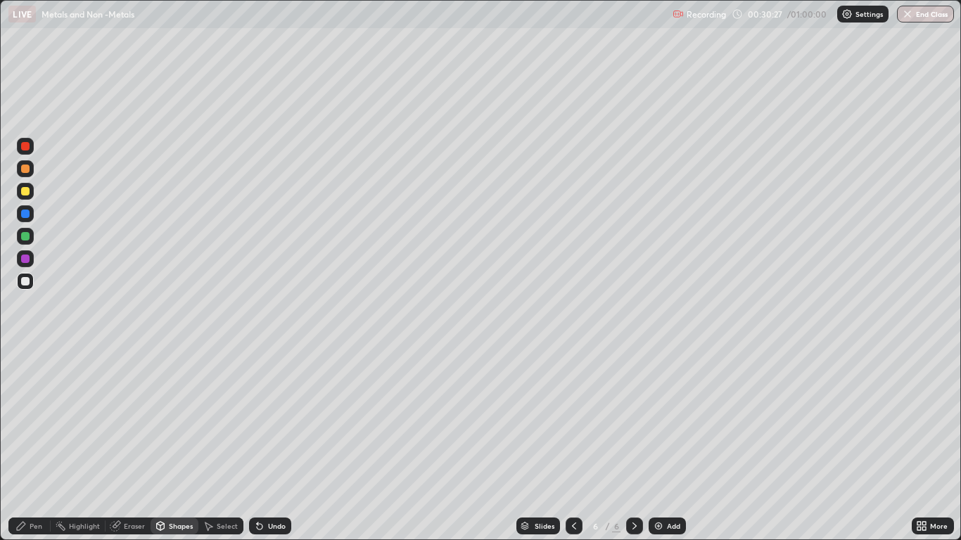
click at [186, 445] on div "Shapes" at bounding box center [181, 526] width 24 height 7
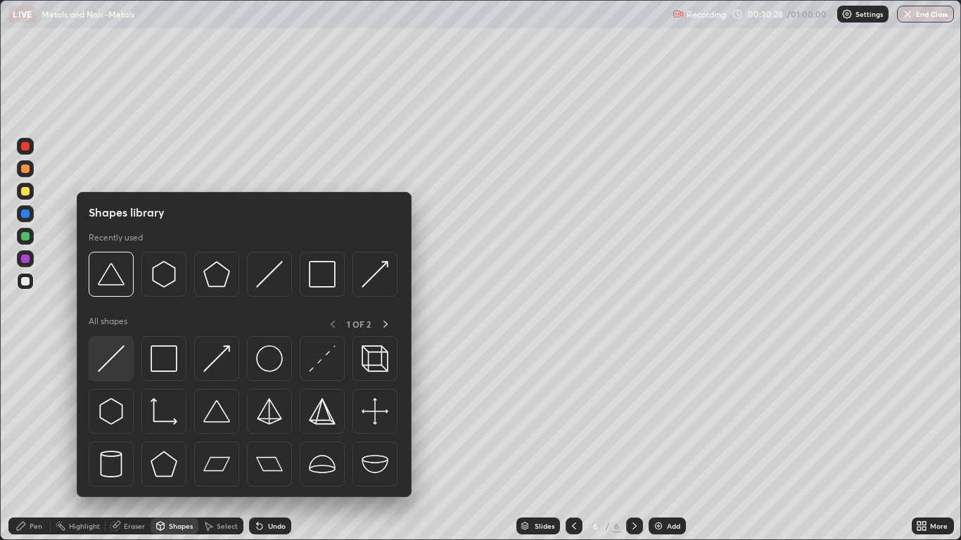
click at [117, 365] on img at bounding box center [111, 358] width 27 height 27
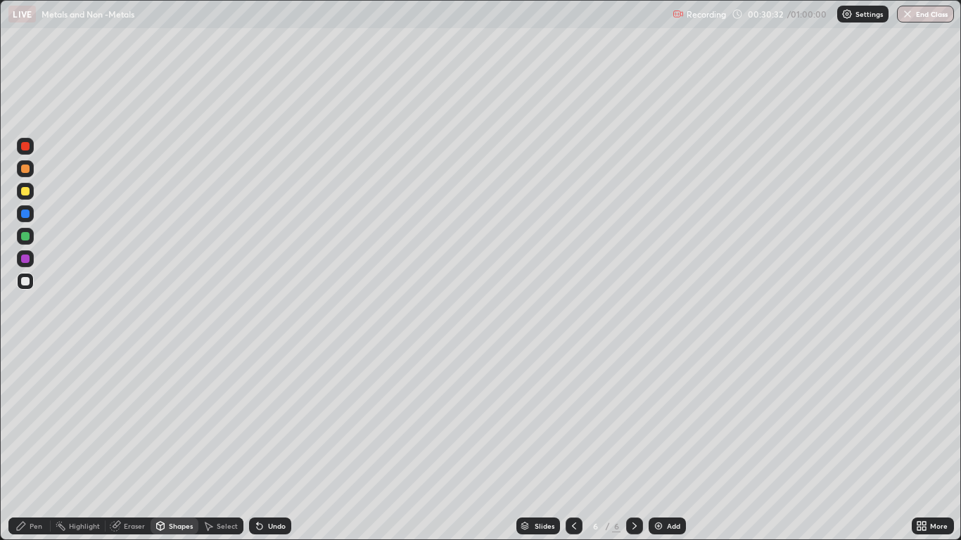
click at [182, 445] on div "Shapes" at bounding box center [181, 526] width 24 height 7
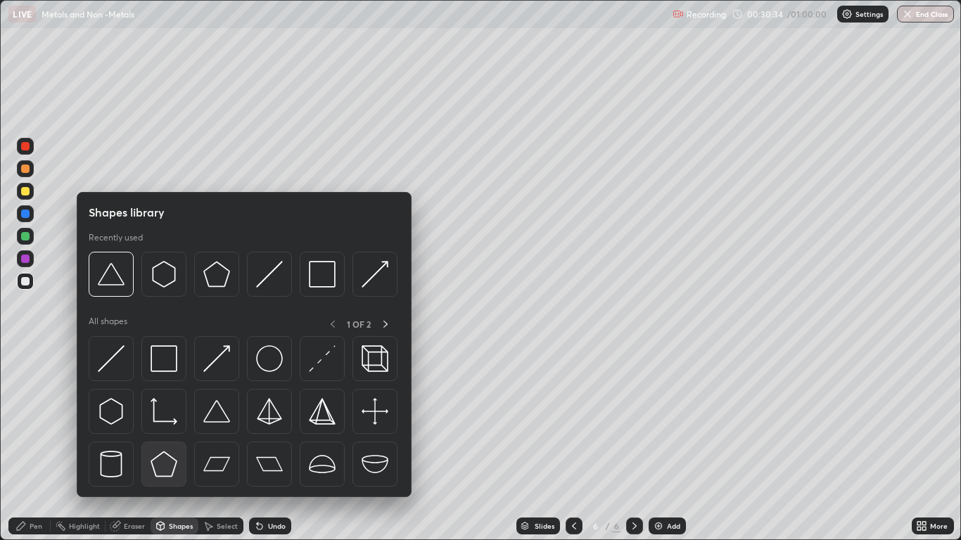
click at [165, 445] on img at bounding box center [164, 464] width 27 height 27
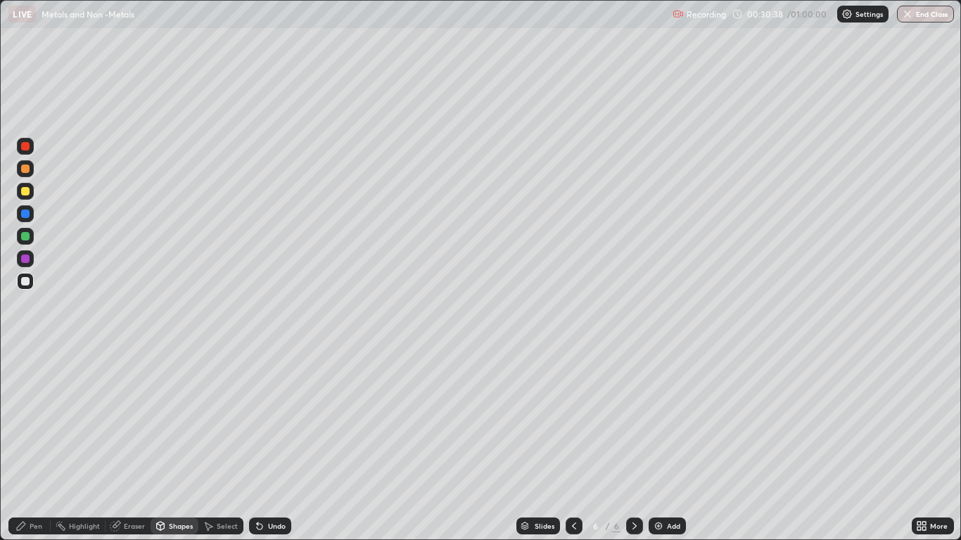
click at [185, 445] on div "Shapes" at bounding box center [181, 526] width 24 height 7
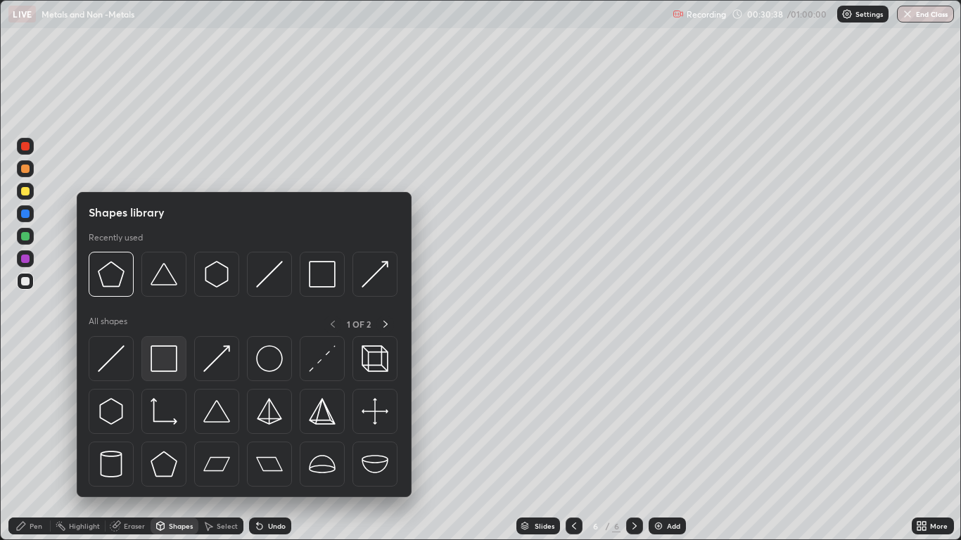
click at [168, 357] on img at bounding box center [164, 358] width 27 height 27
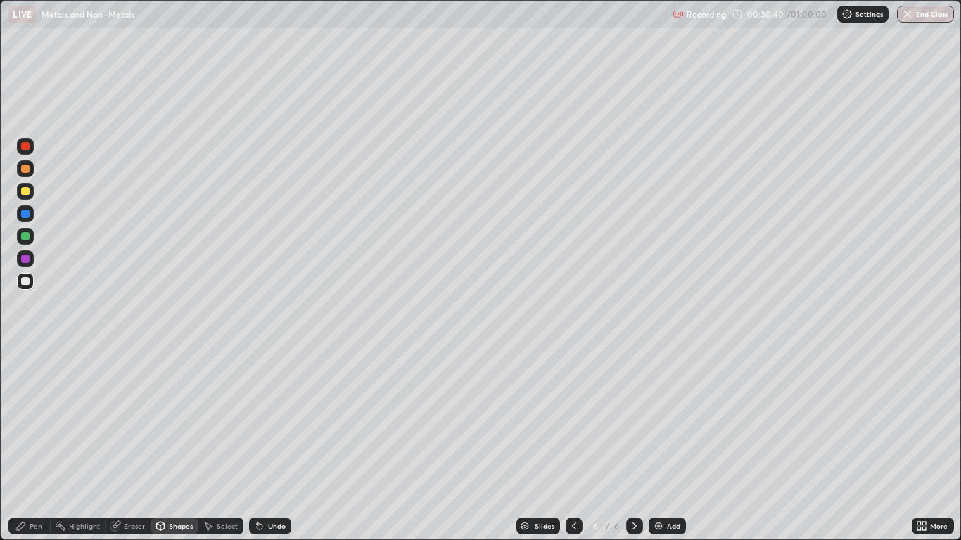
click at [190, 445] on div "Shapes" at bounding box center [181, 526] width 24 height 7
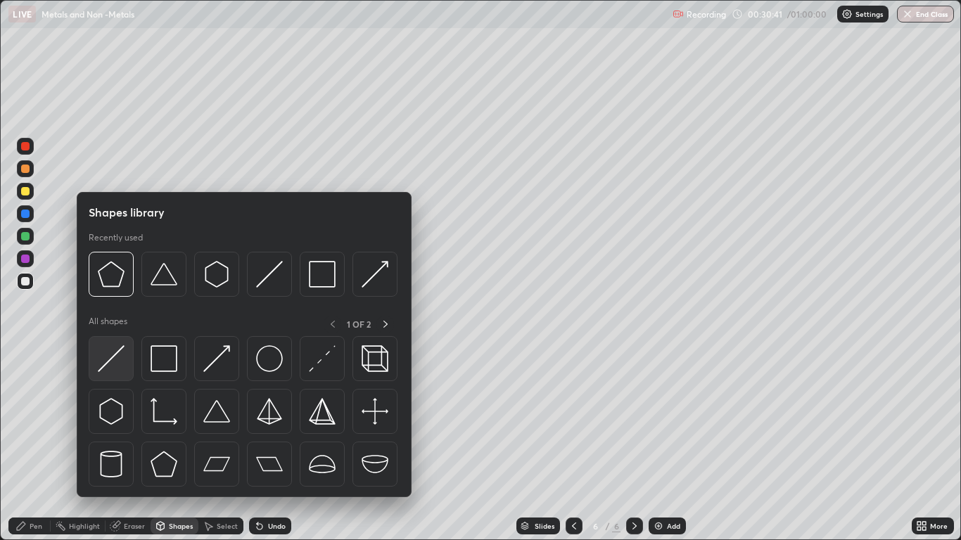
click at [125, 363] on img at bounding box center [111, 358] width 27 height 27
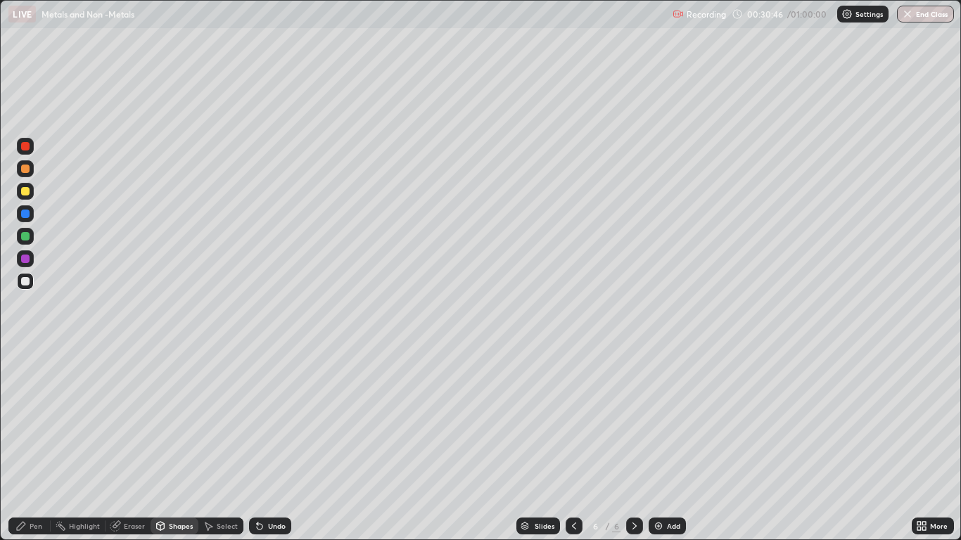
click at [276, 445] on div "Undo" at bounding box center [277, 526] width 18 height 7
click at [125, 445] on div "Eraser" at bounding box center [134, 526] width 21 height 7
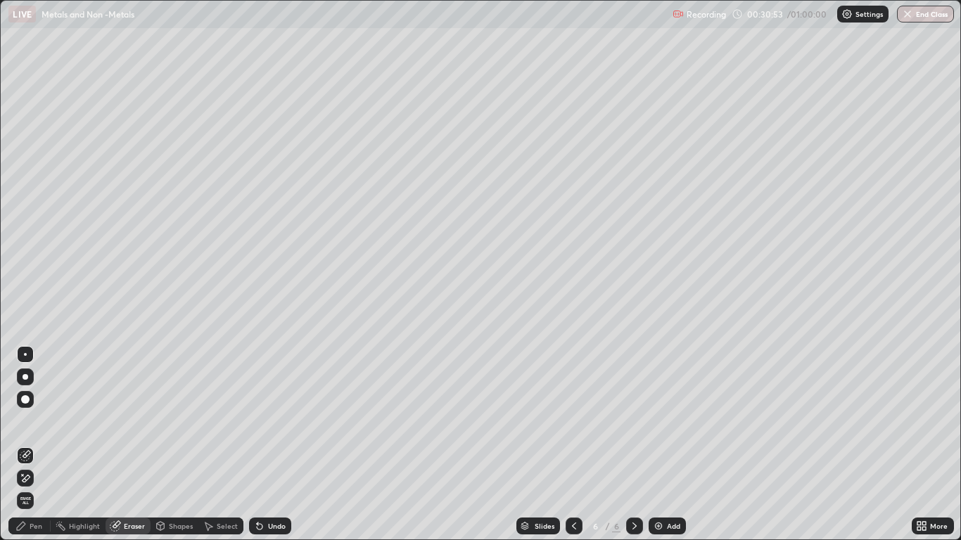
click at [33, 445] on div "Pen" at bounding box center [36, 526] width 13 height 7
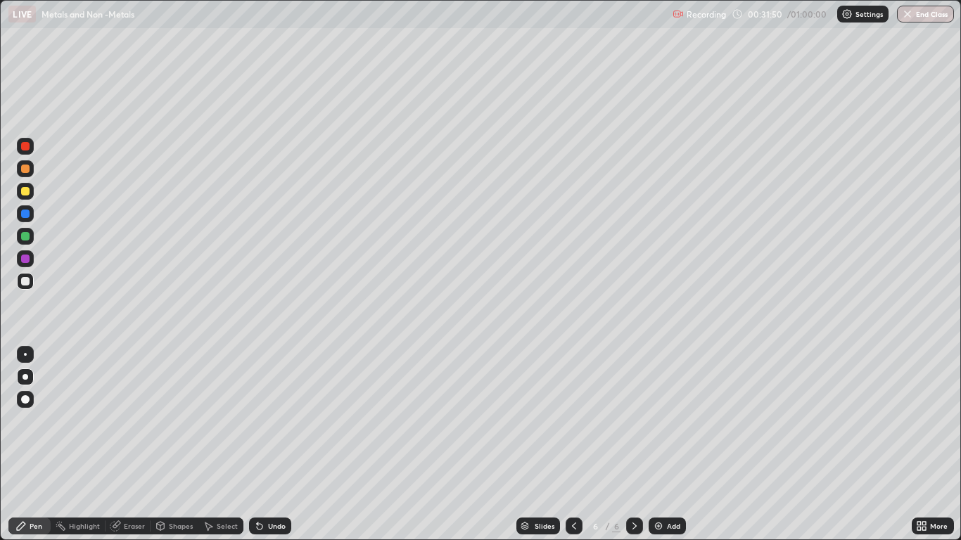
click at [32, 445] on div "Pen" at bounding box center [36, 526] width 13 height 7
click at [25, 281] on div at bounding box center [25, 281] width 8 height 8
click at [26, 284] on div at bounding box center [25, 281] width 8 height 8
click at [31, 238] on div at bounding box center [25, 236] width 17 height 17
click at [27, 283] on div at bounding box center [25, 281] width 8 height 8
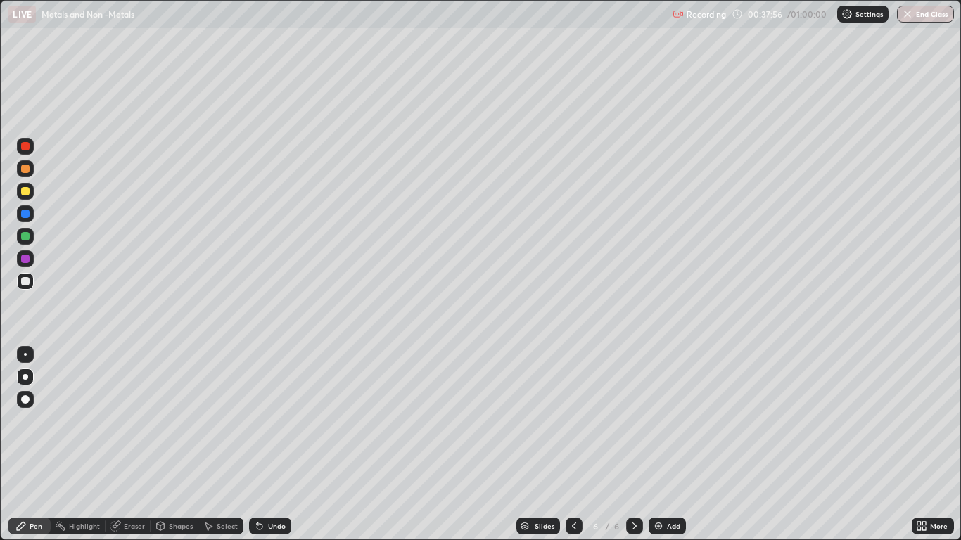
click at [28, 281] on div at bounding box center [25, 281] width 8 height 8
click at [670, 445] on div "Add" at bounding box center [673, 526] width 13 height 7
click at [24, 281] on div at bounding box center [25, 281] width 8 height 8
click at [21, 280] on div at bounding box center [25, 281] width 8 height 8
click at [25, 284] on div at bounding box center [25, 281] width 8 height 8
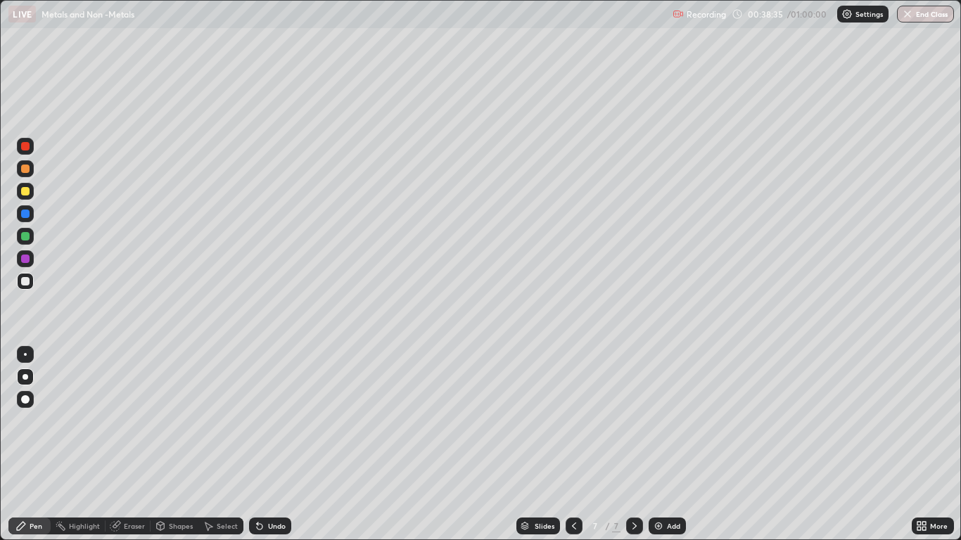
click at [37, 445] on div "Pen" at bounding box center [36, 526] width 13 height 7
click at [25, 279] on div at bounding box center [25, 281] width 8 height 8
click at [174, 445] on div "Shapes" at bounding box center [181, 526] width 24 height 7
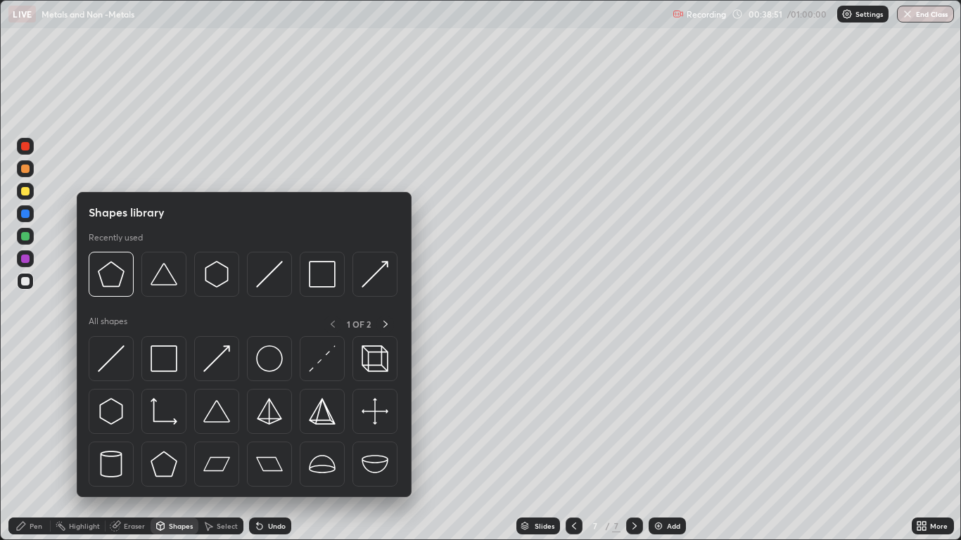
click at [111, 411] on img at bounding box center [111, 411] width 27 height 27
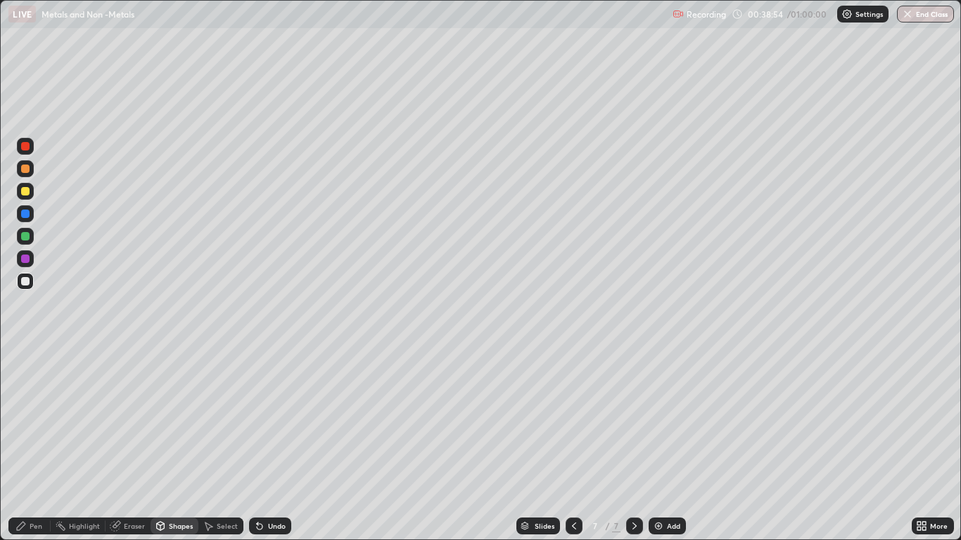
click at [178, 445] on div "Shapes" at bounding box center [181, 526] width 24 height 7
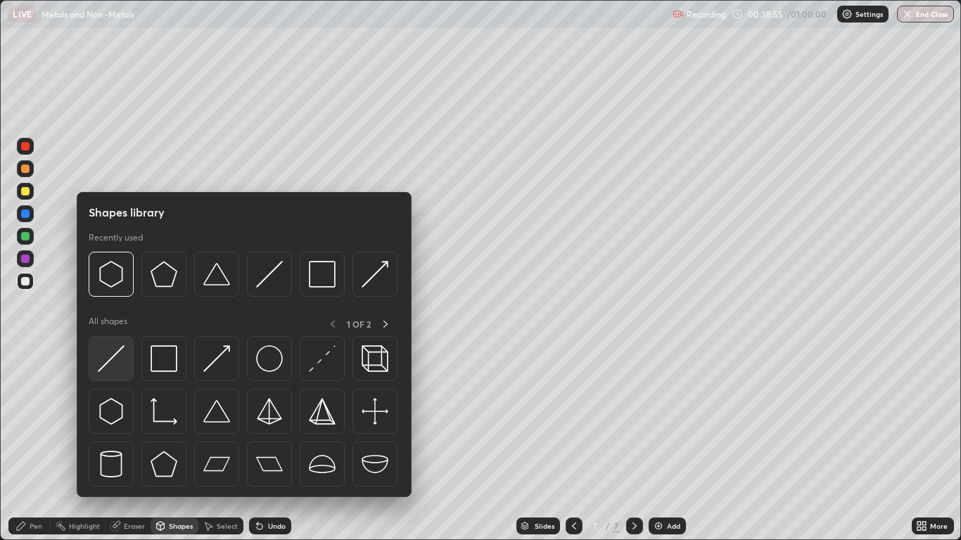
click at [125, 356] on div at bounding box center [111, 358] width 45 height 45
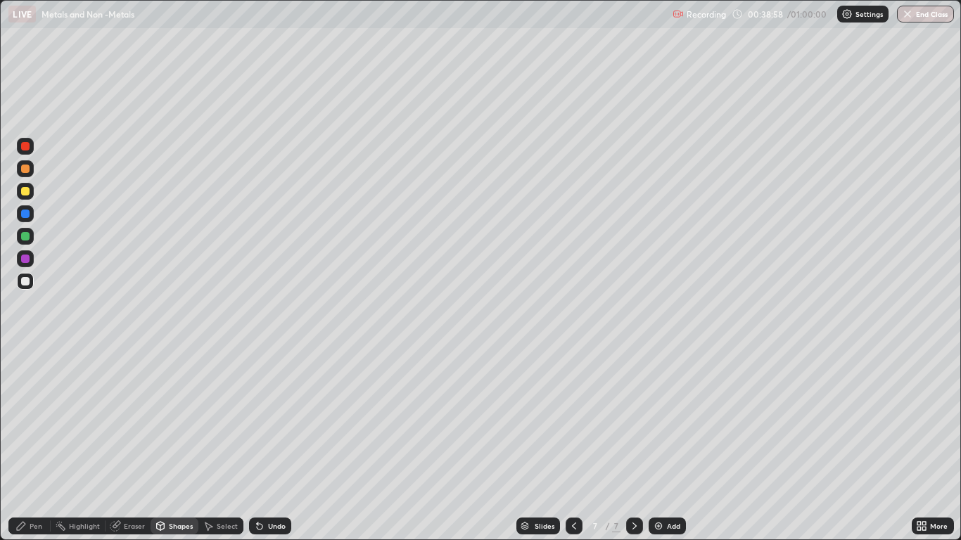
click at [173, 445] on div "Shapes" at bounding box center [181, 526] width 24 height 7
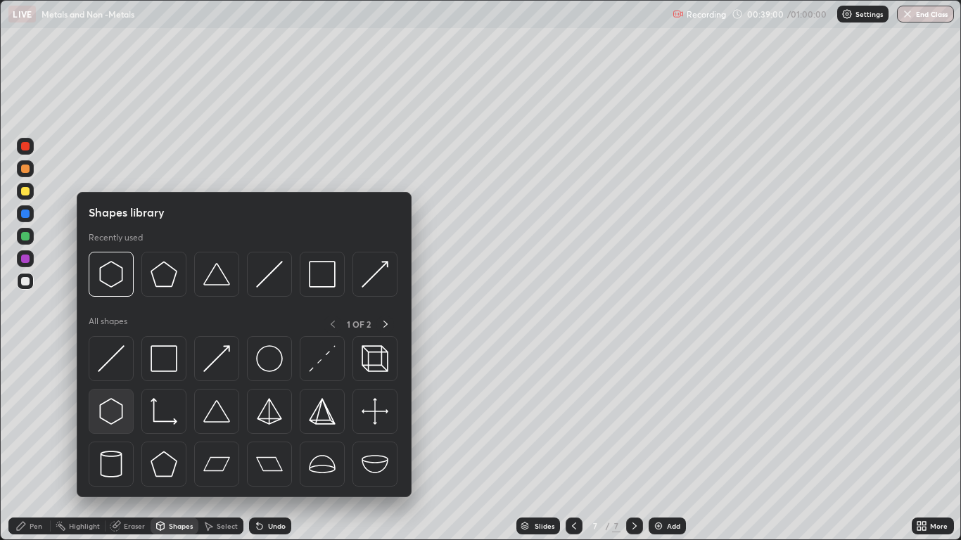
click at [115, 405] on img at bounding box center [111, 411] width 27 height 27
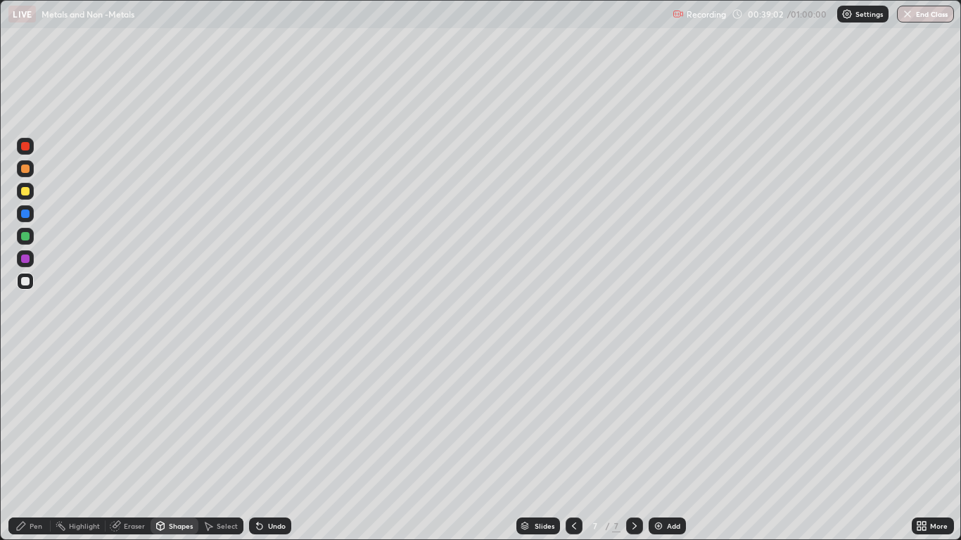
click at [136, 445] on div "Eraser" at bounding box center [134, 526] width 21 height 7
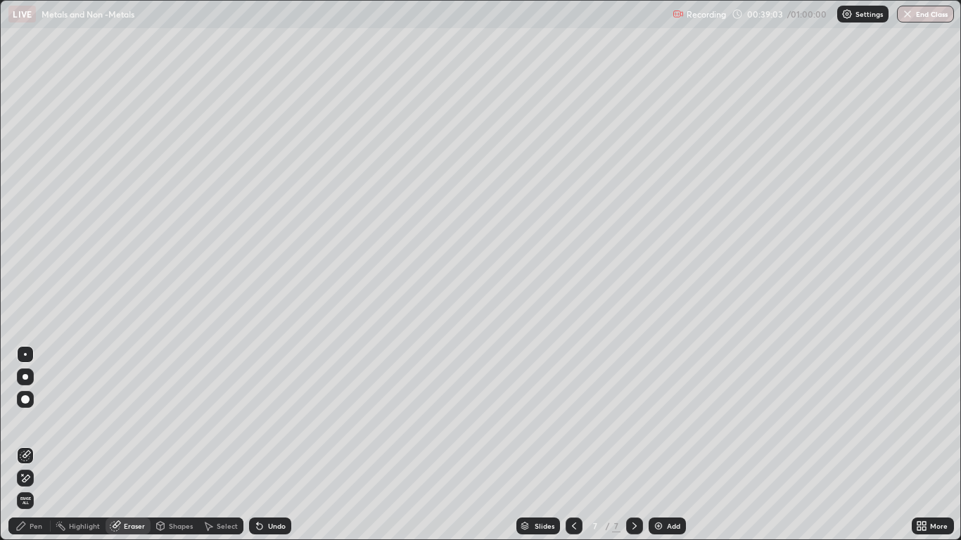
click at [179, 445] on div "Shapes" at bounding box center [181, 526] width 24 height 7
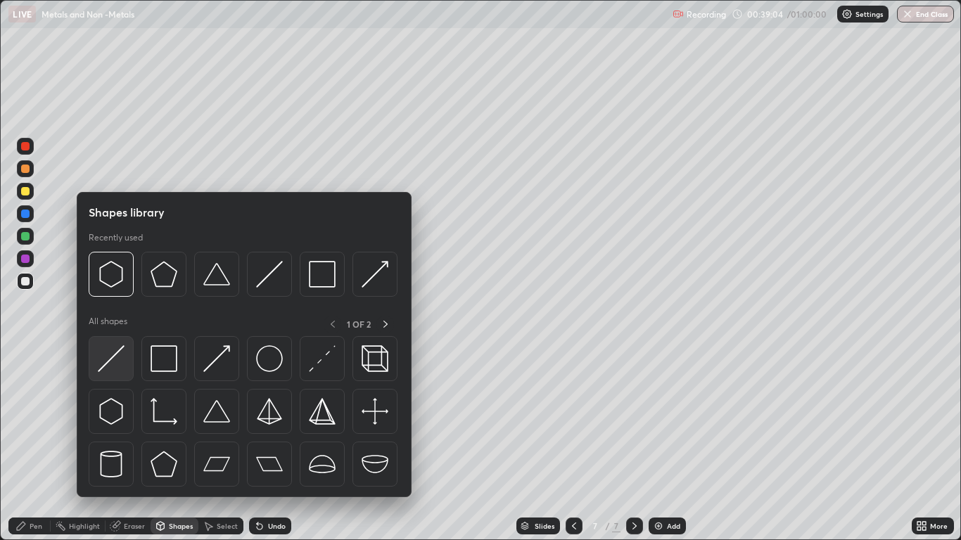
click at [117, 360] on img at bounding box center [111, 358] width 27 height 27
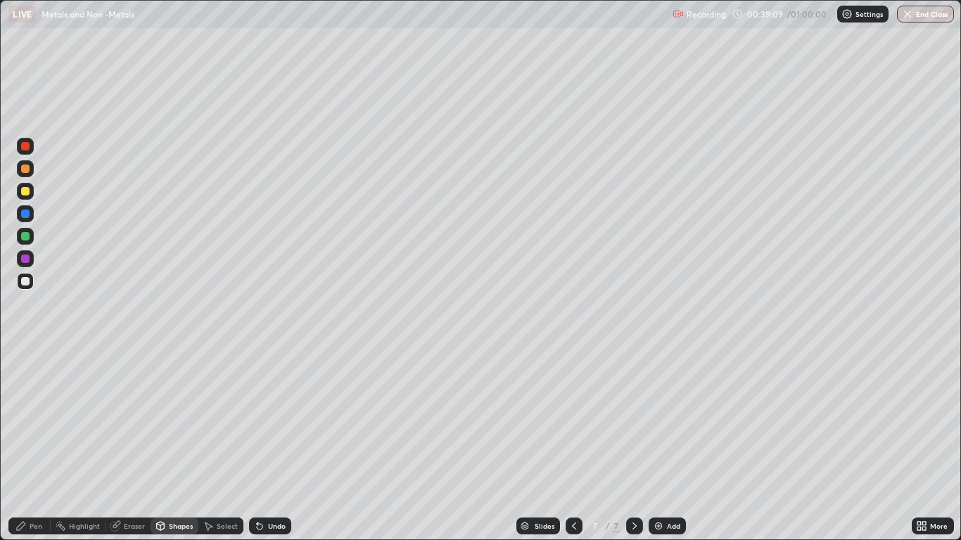
click at [164, 445] on icon at bounding box center [161, 526] width 8 height 8
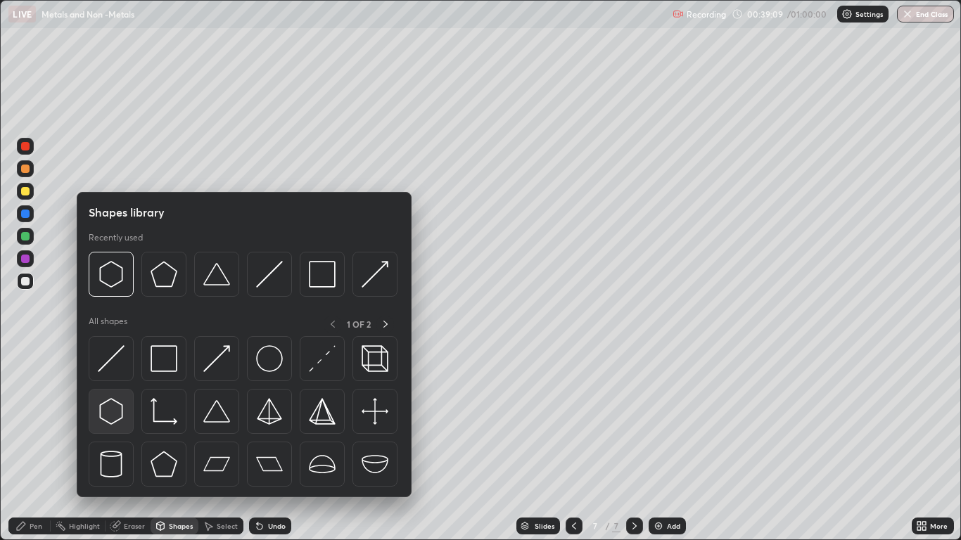
click at [113, 412] on img at bounding box center [111, 411] width 27 height 27
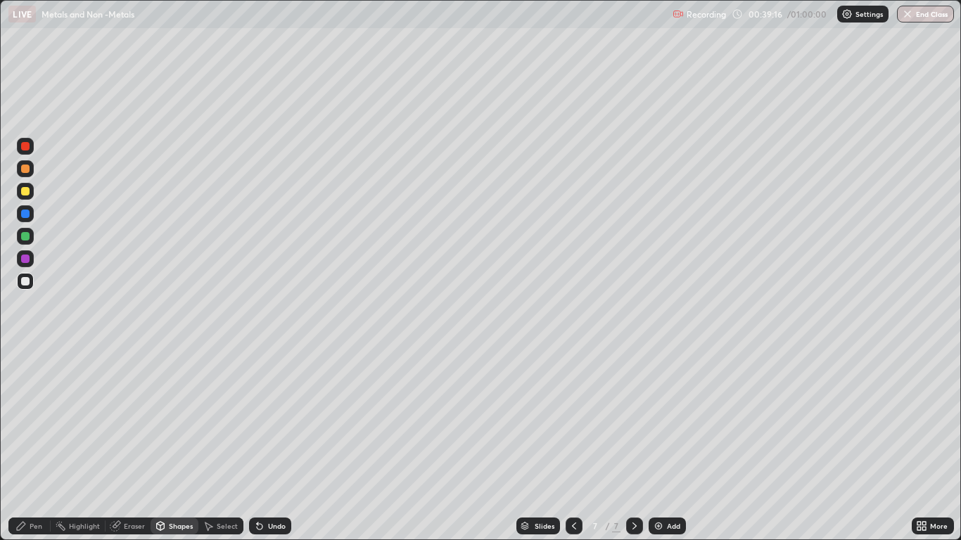
click at [177, 445] on div "Shapes" at bounding box center [181, 526] width 24 height 7
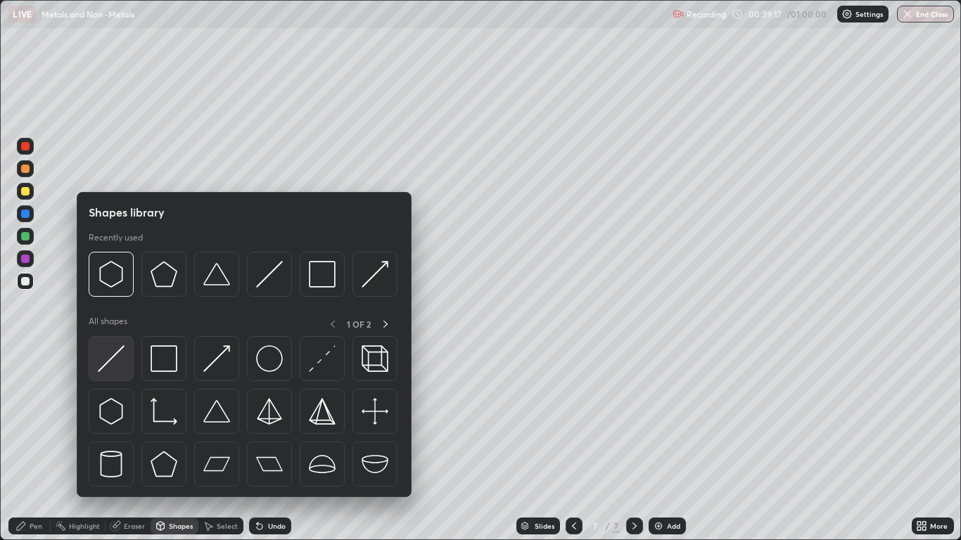
click at [120, 363] on img at bounding box center [111, 358] width 27 height 27
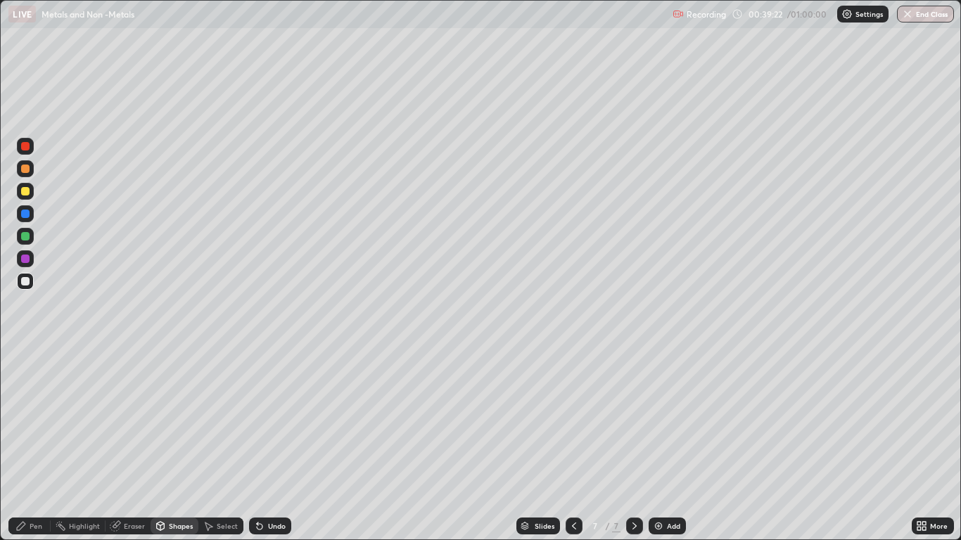
click at [179, 445] on div "Shapes" at bounding box center [181, 526] width 24 height 7
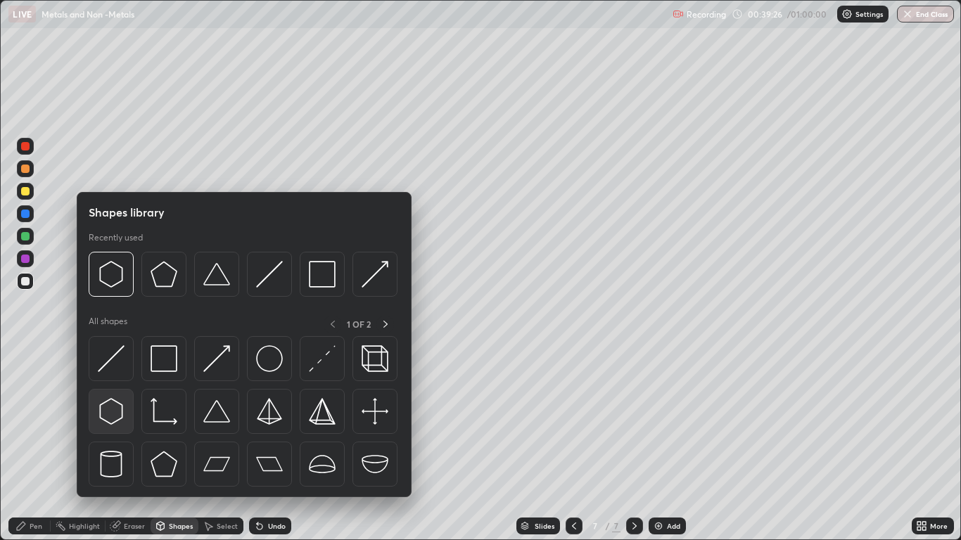
click at [111, 408] on img at bounding box center [111, 411] width 27 height 27
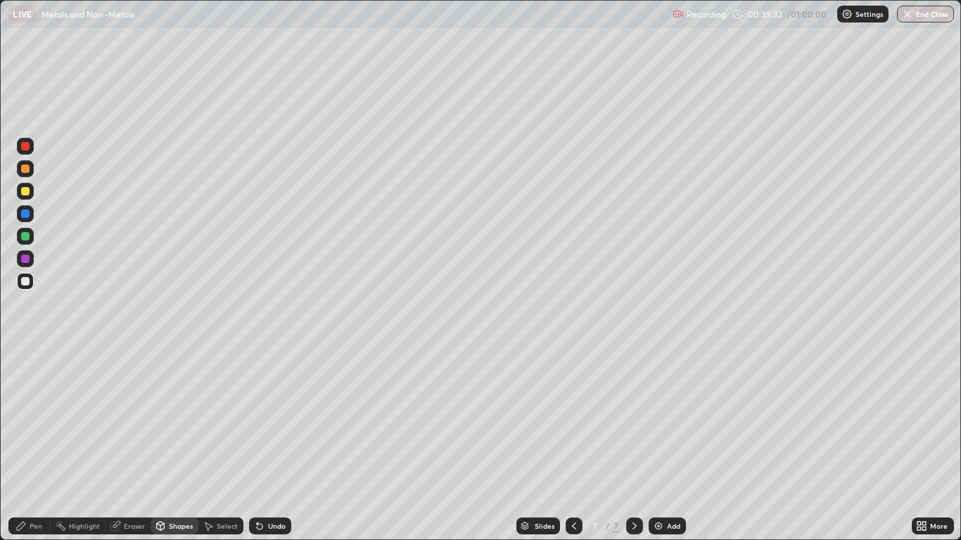
click at [186, 445] on div "Shapes" at bounding box center [181, 526] width 24 height 7
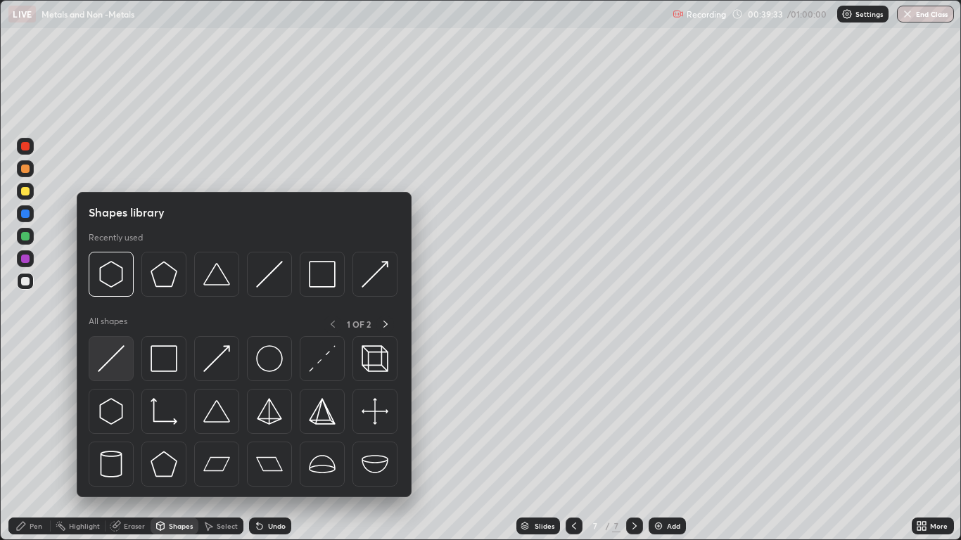
click at [122, 346] on img at bounding box center [111, 358] width 27 height 27
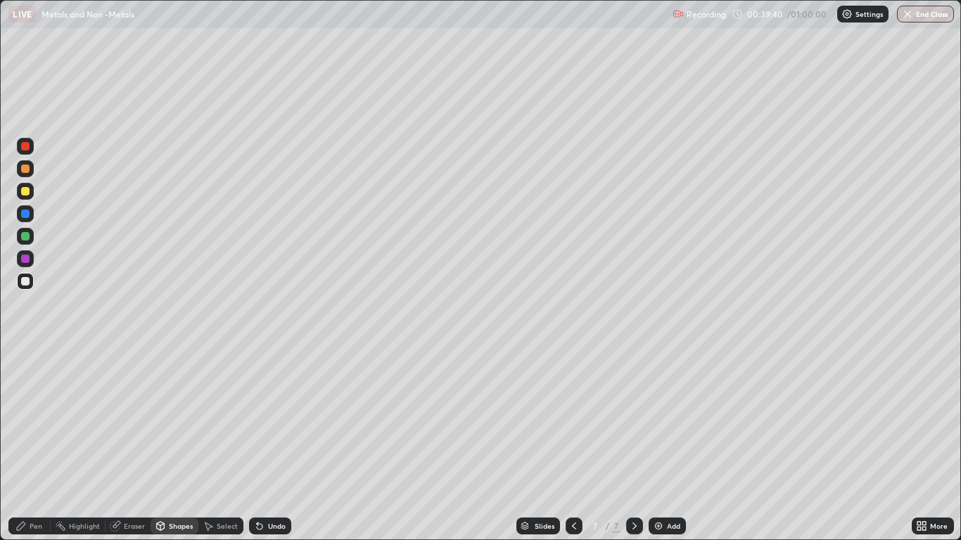
click at [175, 445] on div "Shapes" at bounding box center [175, 526] width 48 height 17
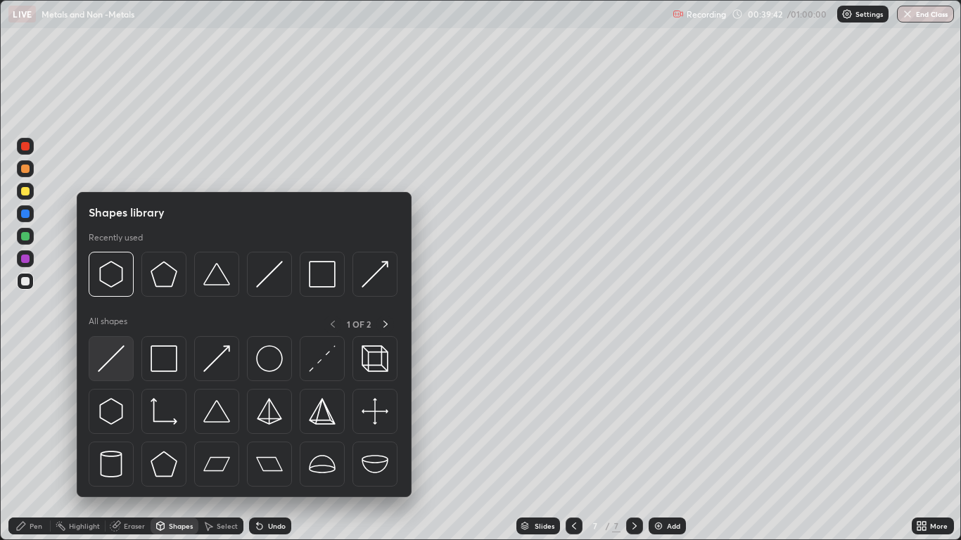
click at [117, 358] on img at bounding box center [111, 358] width 27 height 27
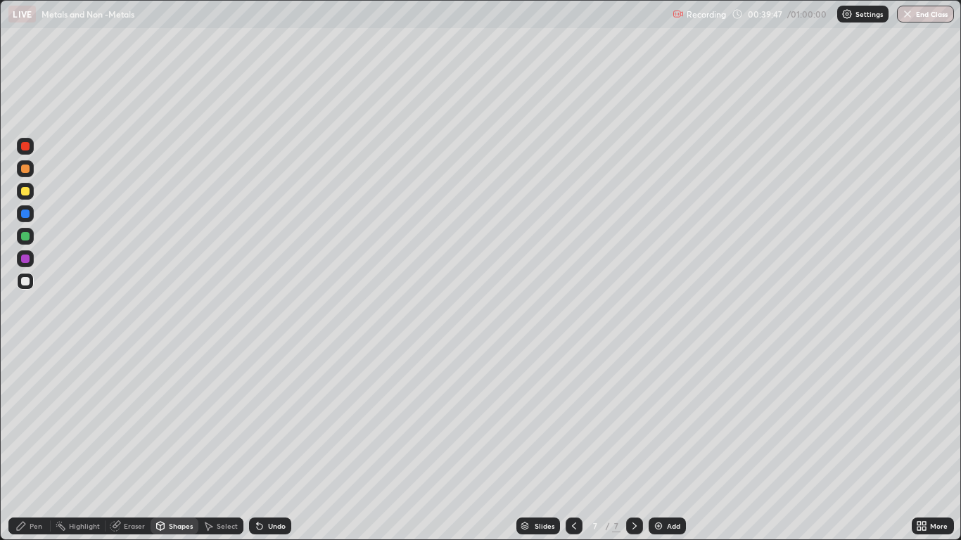
click at [172, 445] on div "Shapes" at bounding box center [181, 526] width 24 height 7
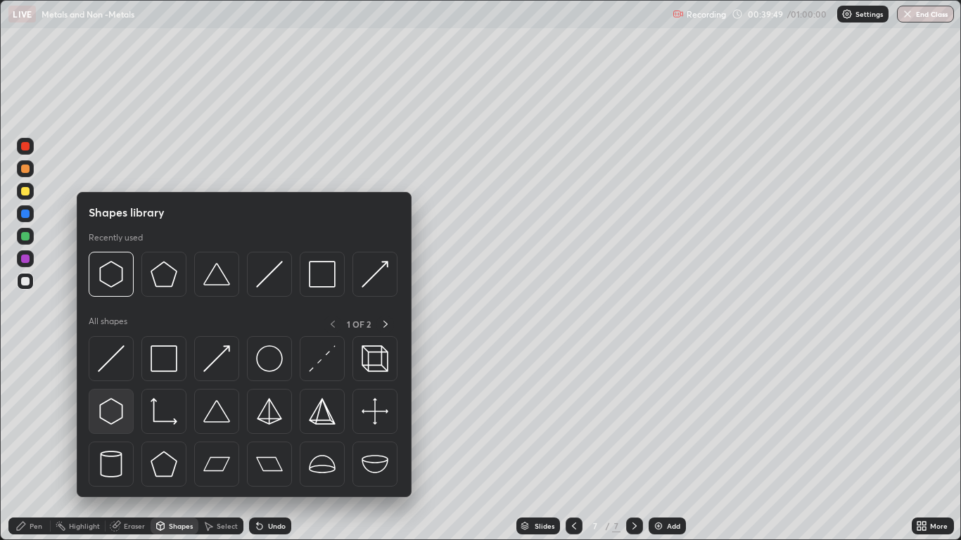
click at [114, 407] on img at bounding box center [111, 411] width 27 height 27
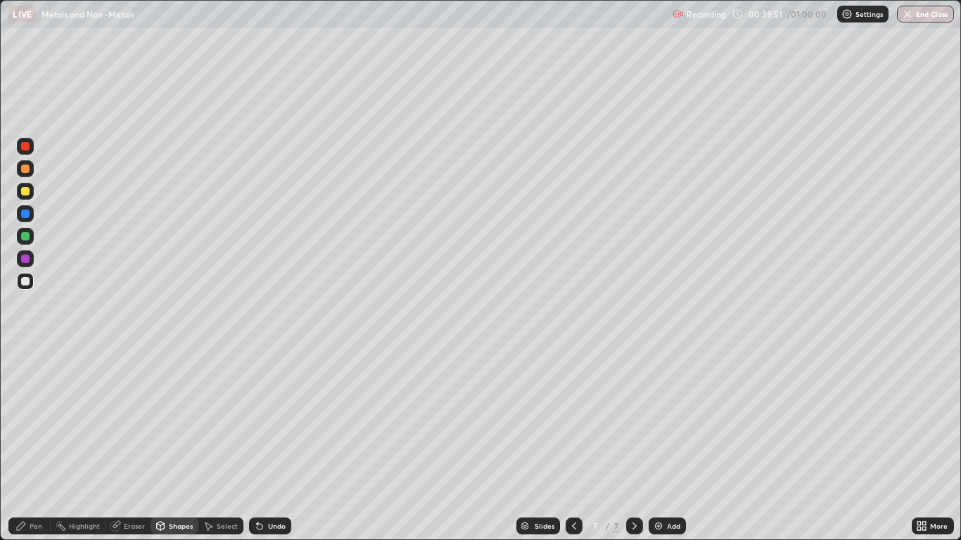
click at [184, 445] on div "Shapes" at bounding box center [181, 526] width 24 height 7
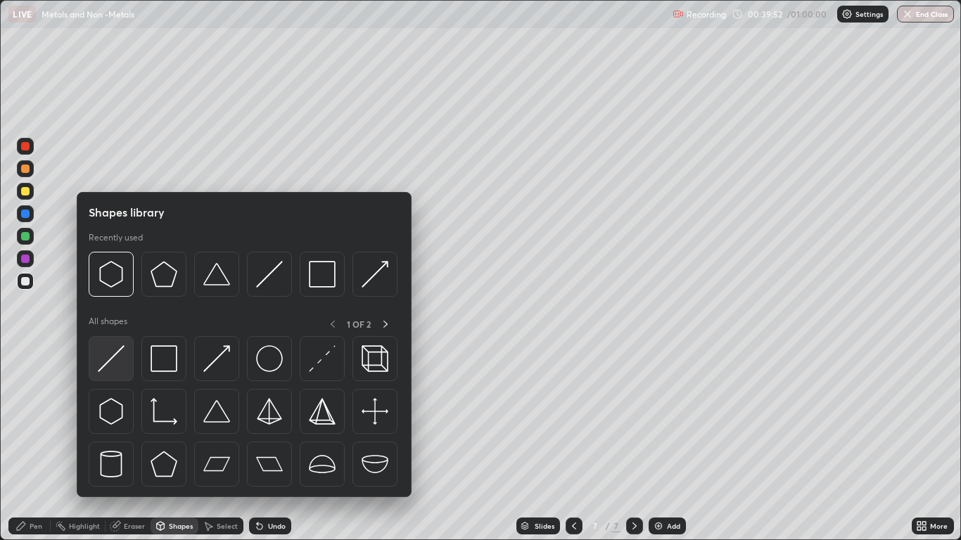
click at [116, 357] on img at bounding box center [111, 358] width 27 height 27
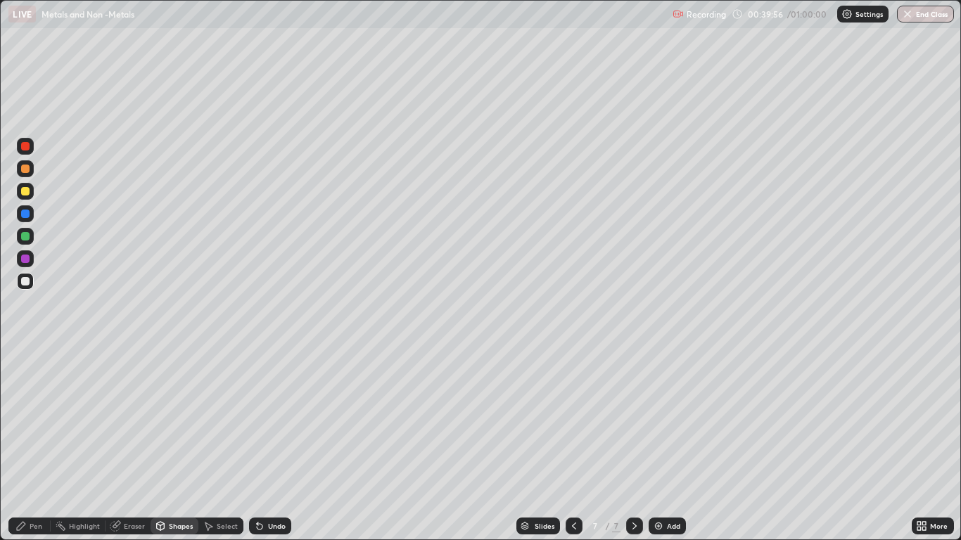
click at [27, 445] on div "Pen" at bounding box center [29, 526] width 42 height 17
click at [25, 282] on div at bounding box center [25, 281] width 8 height 8
click at [25, 170] on div at bounding box center [25, 169] width 8 height 8
click at [180, 445] on div "Shapes" at bounding box center [175, 526] width 48 height 17
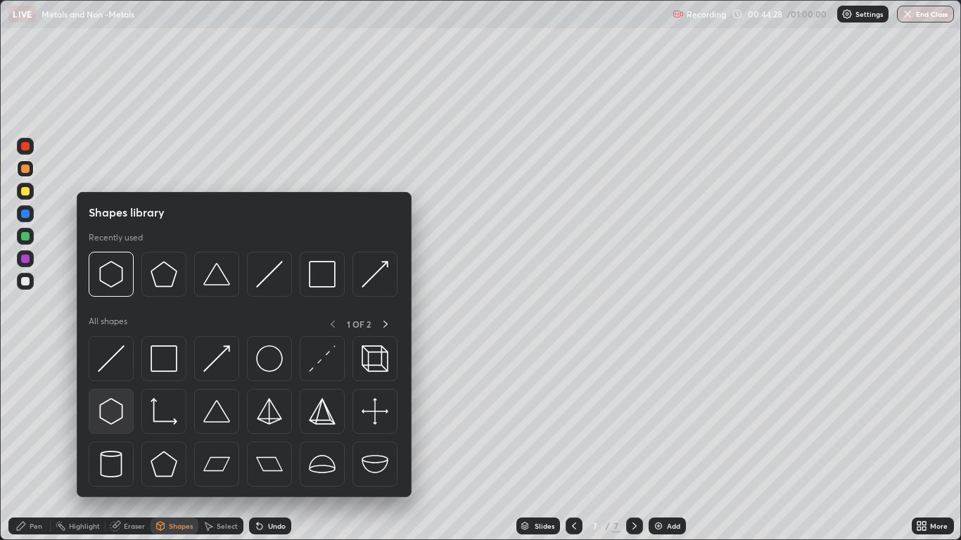
click at [111, 413] on img at bounding box center [111, 411] width 27 height 27
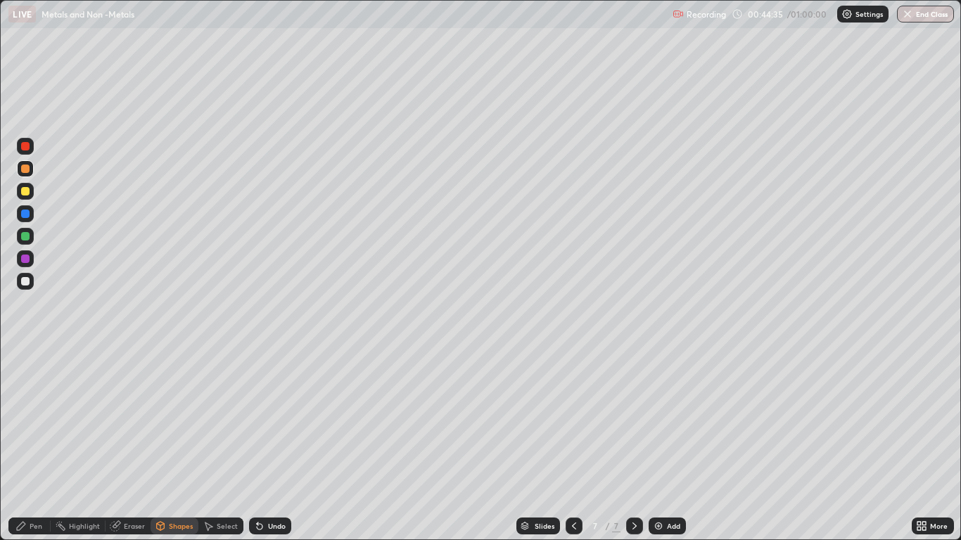
click at [274, 445] on div "Undo" at bounding box center [277, 526] width 18 height 7
click at [33, 284] on div at bounding box center [25, 281] width 17 height 17
click at [177, 445] on div "Shapes" at bounding box center [175, 526] width 48 height 17
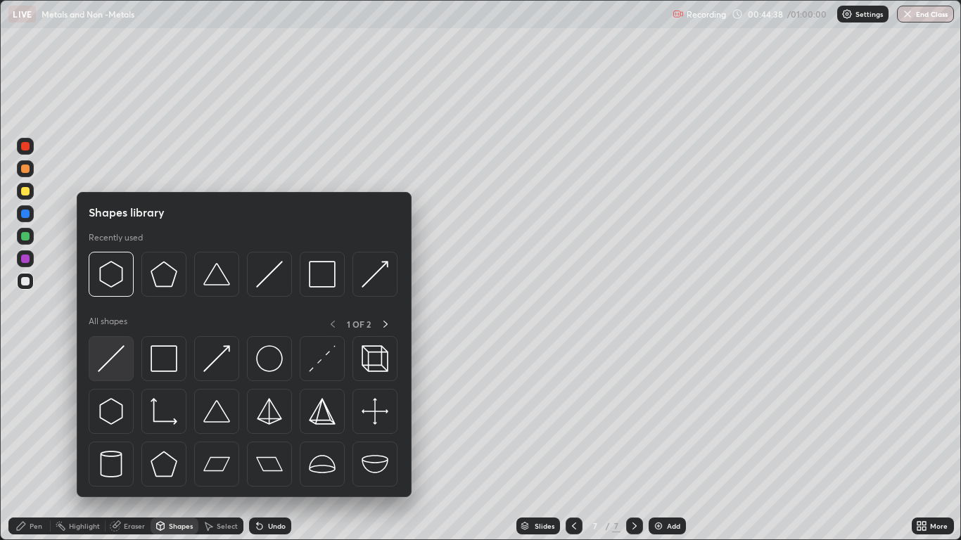
click at [126, 360] on div at bounding box center [111, 358] width 45 height 45
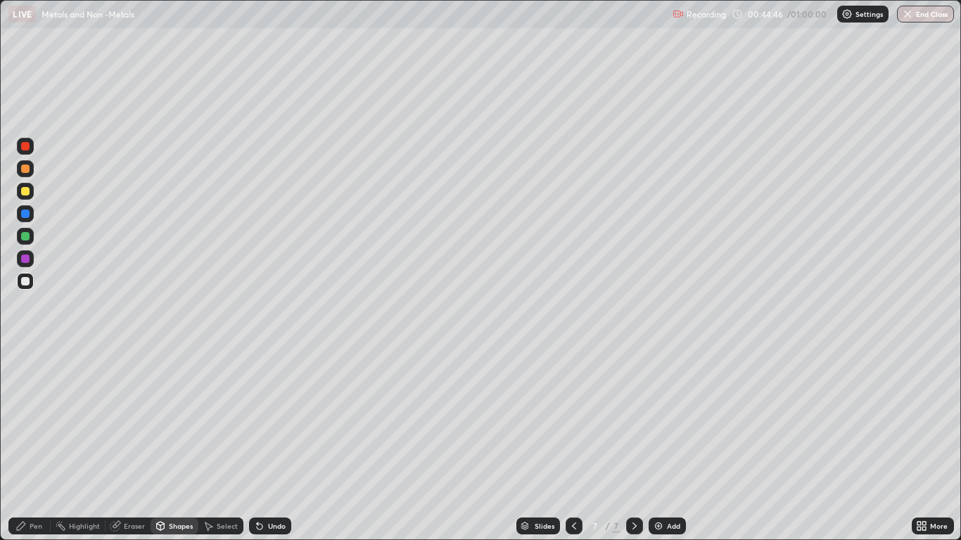
click at [32, 445] on div "Pen" at bounding box center [36, 526] width 13 height 7
click at [24, 216] on div at bounding box center [25, 214] width 8 height 8
click at [573, 445] on icon at bounding box center [573, 526] width 11 height 11
click at [634, 445] on icon at bounding box center [634, 526] width 11 height 11
click at [921, 18] on button "End Class" at bounding box center [925, 14] width 57 height 17
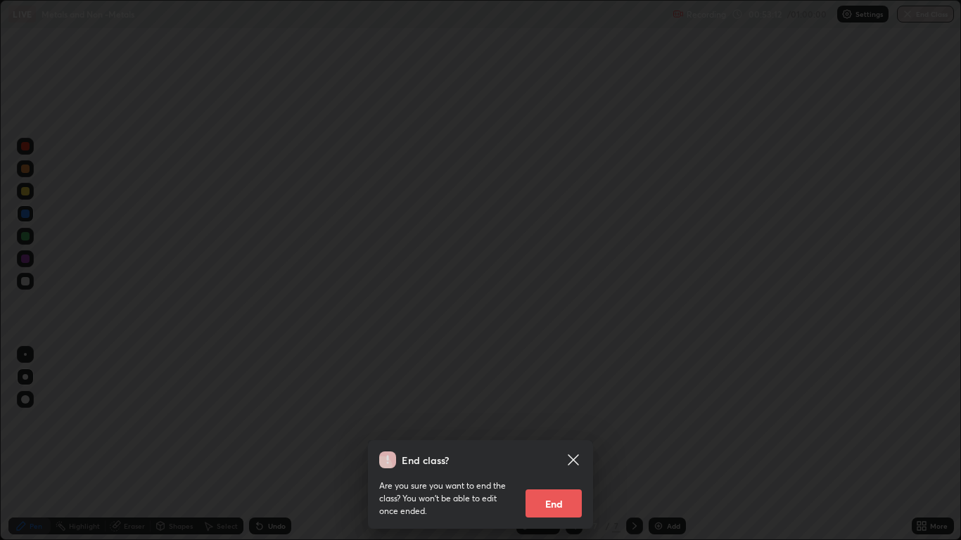
click at [561, 445] on button "End" at bounding box center [554, 504] width 56 height 28
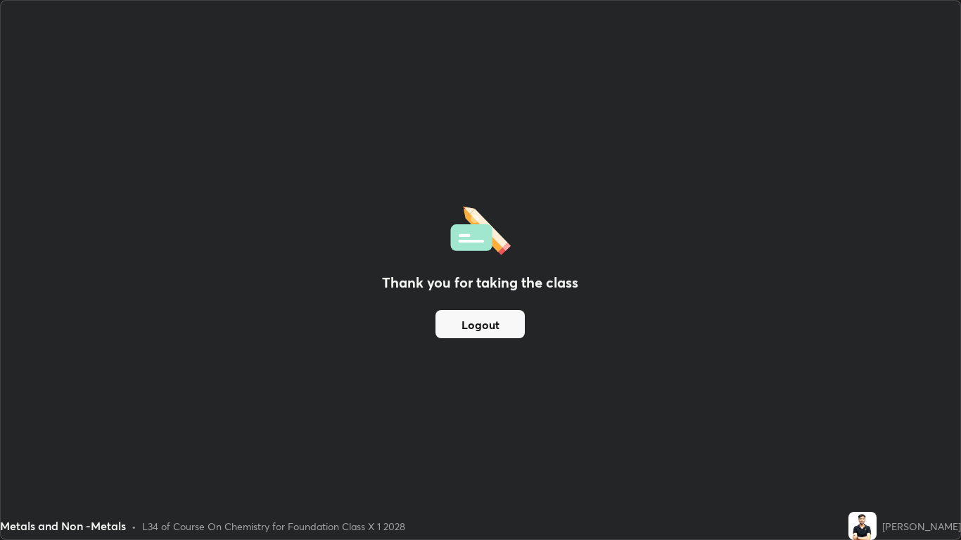
click at [492, 326] on button "Logout" at bounding box center [480, 324] width 89 height 28
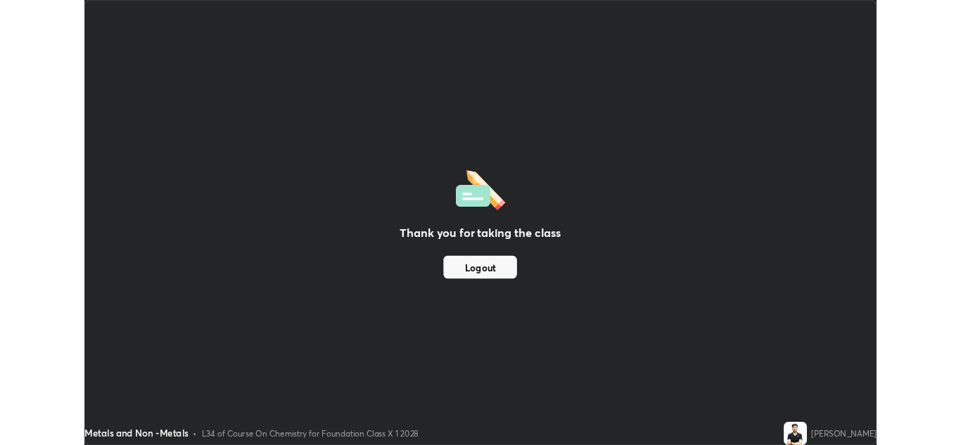
scroll to position [69910, 69395]
